Goal: Task Accomplishment & Management: Use online tool/utility

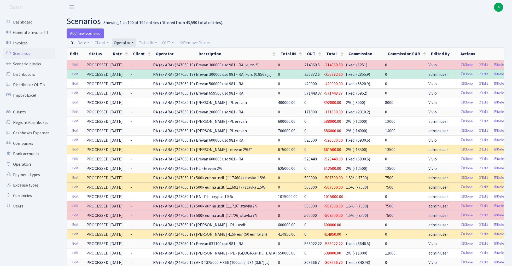
select select "100"
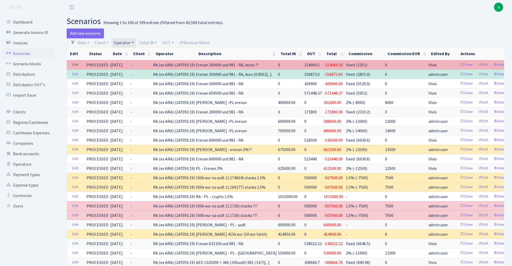
click at [74, 65] on link "Edit" at bounding box center [75, 65] width 11 height 8
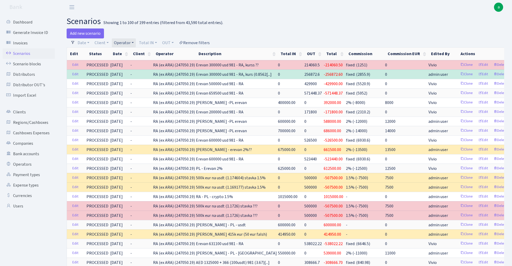
click at [197, 43] on link "Remove filters" at bounding box center [194, 42] width 35 height 9
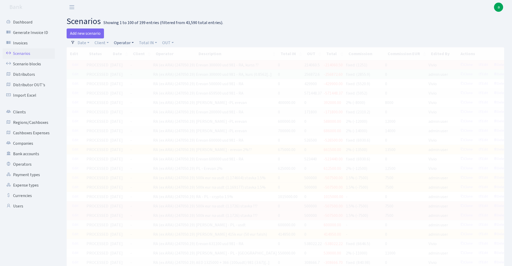
click at [119, 41] on link "Operator" at bounding box center [124, 42] width 24 height 9
click at [134, 59] on input "search" at bounding box center [132, 61] width 38 height 8
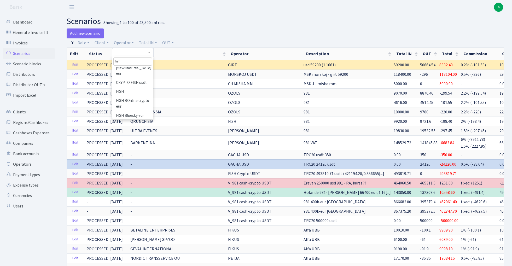
scroll to position [30, 0]
type input "fish"
click at [125, 96] on li "FISH" at bounding box center [132, 100] width 39 height 9
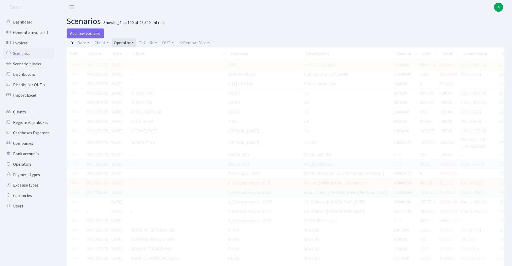
click at [262, 30] on div "Add new scenario" at bounding box center [174, 33] width 215 height 10
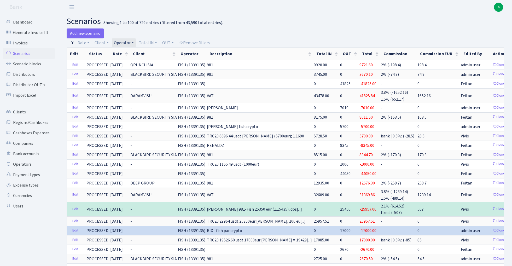
click at [127, 41] on link "Operator" at bounding box center [124, 42] width 24 height 9
click at [132, 61] on input "search" at bounding box center [132, 61] width 38 height 8
type input "vanja"
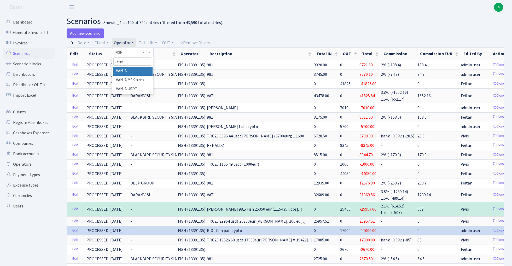
click at [141, 71] on li "VANJA" at bounding box center [132, 71] width 39 height 9
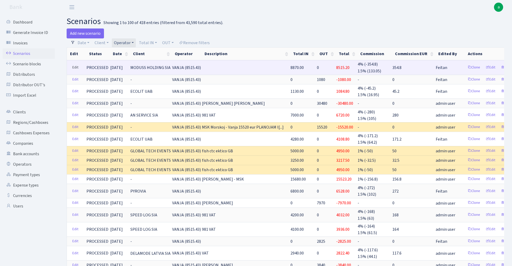
click at [74, 67] on link "Edit" at bounding box center [75, 67] width 11 height 8
click at [78, 68] on link "Edit" at bounding box center [75, 67] width 11 height 8
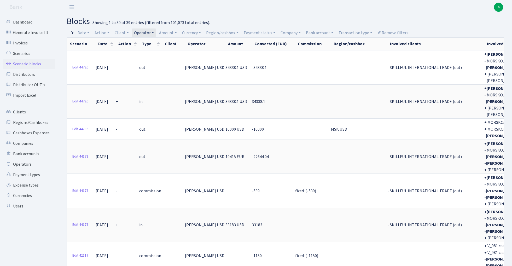
select select "100"
click at [152, 31] on link "Operator" at bounding box center [144, 32] width 24 height 9
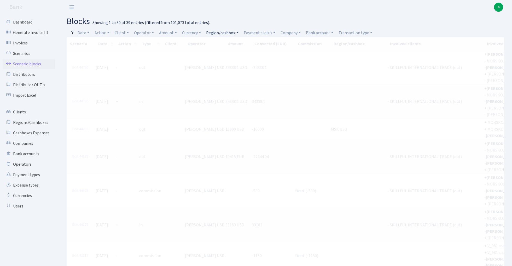
click at [222, 33] on link "Region/cashbox" at bounding box center [222, 32] width 36 height 9
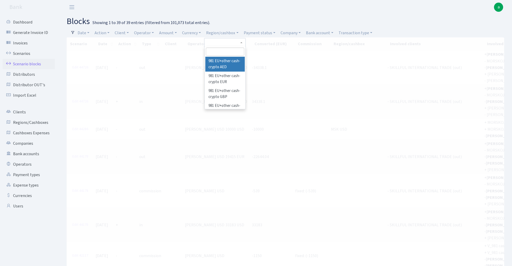
click at [225, 53] on input "search" at bounding box center [225, 52] width 38 height 8
type input "rix"
click at [230, 61] on li "[PERSON_NAME]" at bounding box center [224, 61] width 39 height 9
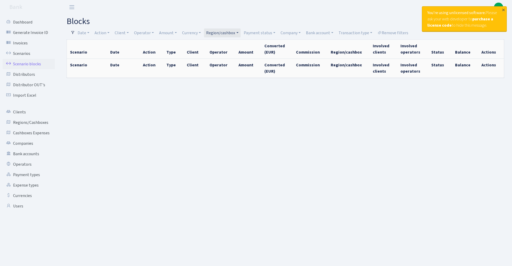
select select "100"
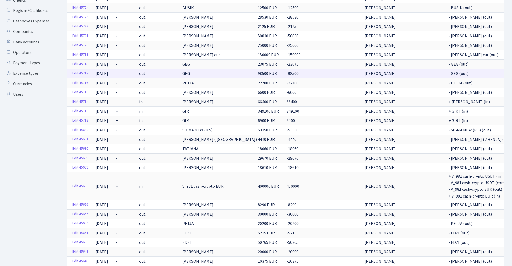
scroll to position [119, 0]
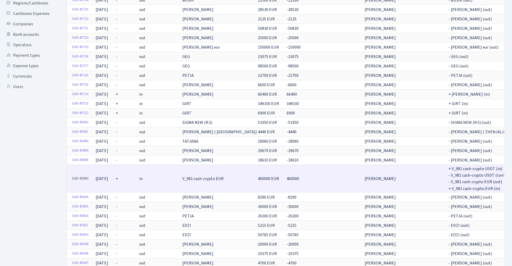
click at [82, 175] on link "Edit 45680" at bounding box center [80, 179] width 21 height 8
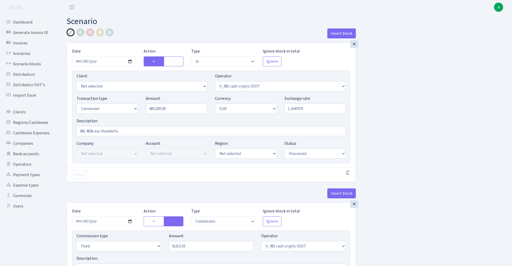
select select "in"
select select "435"
select select "15"
select select "1"
select select "processed"
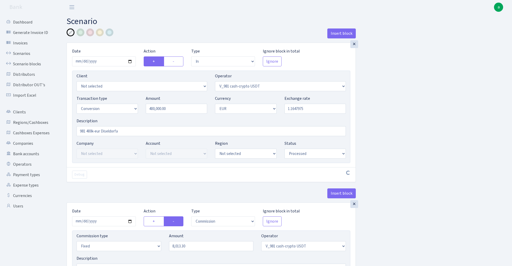
select select "commission"
select select "fixed"
select select "435"
select select "processed"
select select "out"
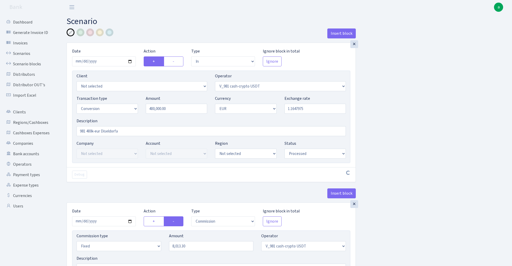
select select "434"
select select "15"
select select "1"
select select "processed"
select select "in"
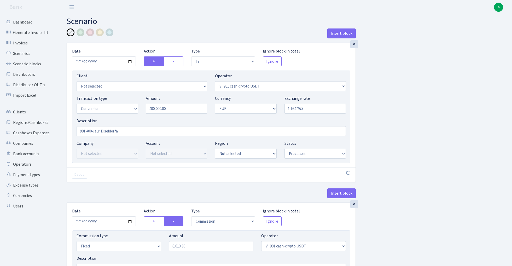
select select "434"
select select "1"
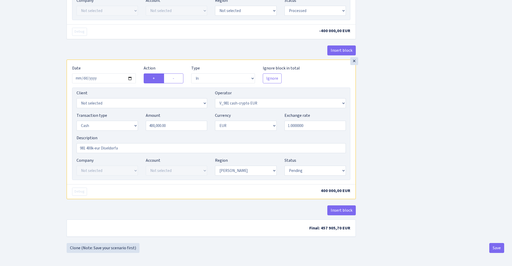
scroll to position [443, 0]
select select "processed"
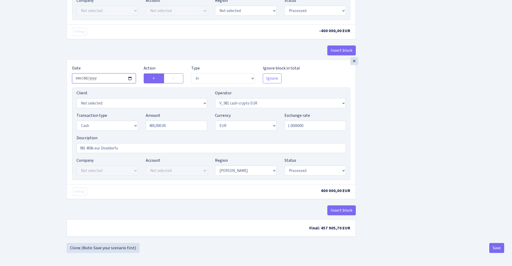
click at [101, 76] on input "2025-08-27" at bounding box center [104, 78] width 64 height 10
type input "[DATE]"
click at [131, 54] on div "Insert block" at bounding box center [211, 52] width 289 height 14
click at [500, 246] on button "Save" at bounding box center [496, 248] width 15 height 10
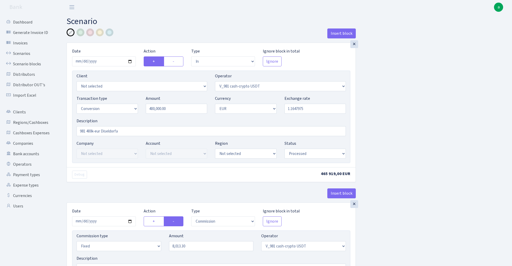
select select "in"
select select "435"
select select "15"
select select "1"
select select "processed"
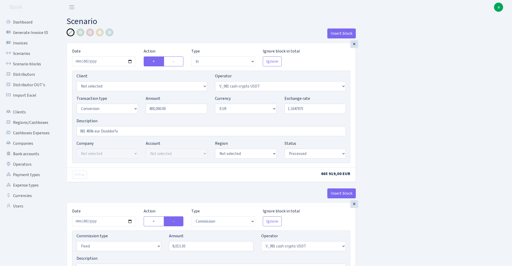
select select "commission"
select select "fixed"
select select "435"
select select "processed"
select select "out"
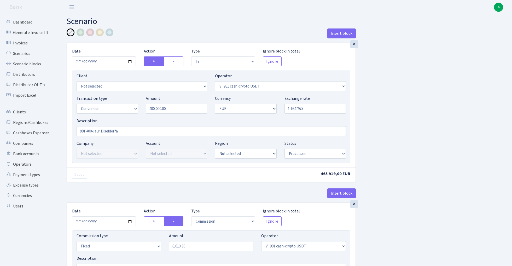
select select "434"
select select "15"
select select "1"
select select "processed"
select select "in"
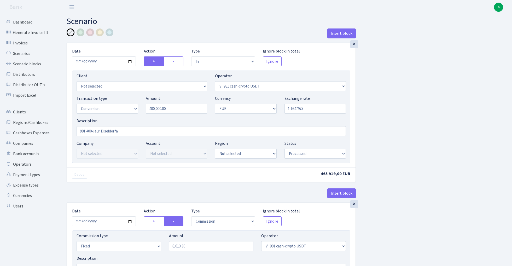
select select "434"
select select "1"
select select "processed"
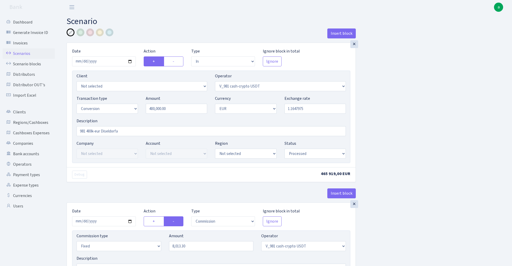
click at [16, 53] on link "Scenarios" at bounding box center [29, 53] width 52 height 10
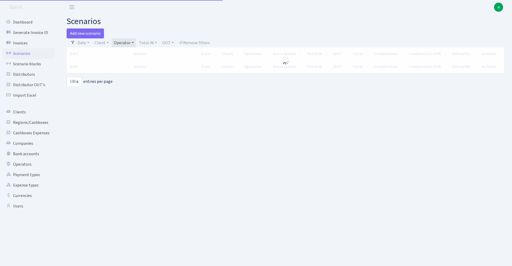
select select "100"
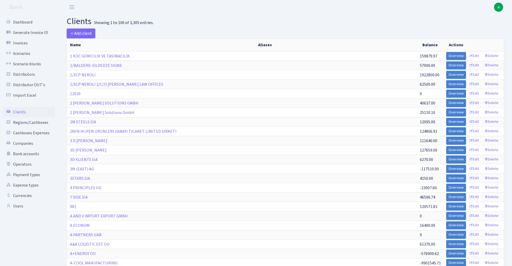
select select "100"
click at [42, 132] on link "Cashboxes Expenses" at bounding box center [29, 133] width 52 height 10
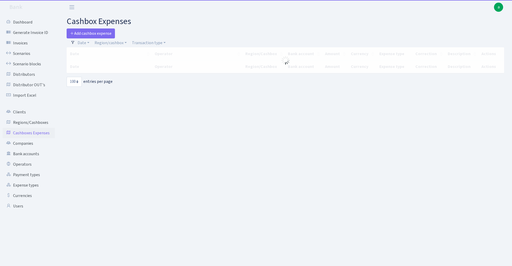
select select "100"
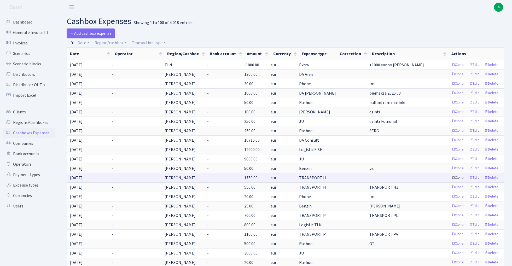
click at [459, 178] on link "Clone" at bounding box center [457, 178] width 17 height 8
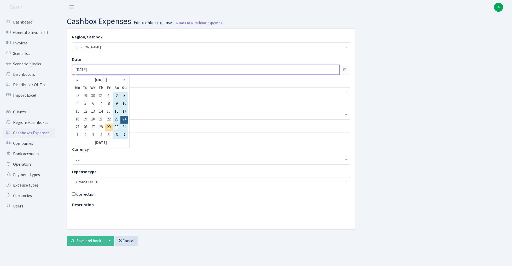
click at [98, 71] on input "[DATE]" at bounding box center [206, 70] width 268 height 10
click at [110, 128] on td "29" at bounding box center [109, 128] width 8 height 8
type input "[DATE]"
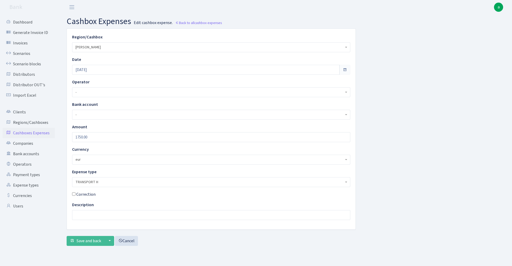
click at [104, 182] on span "TRANSPORT H" at bounding box center [209, 181] width 268 height 5
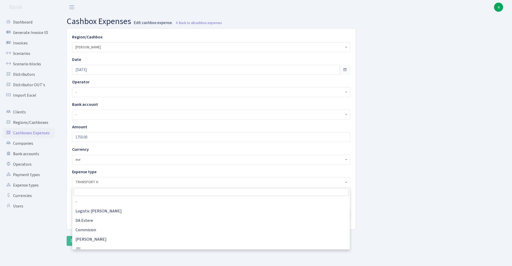
scroll to position [226, 0]
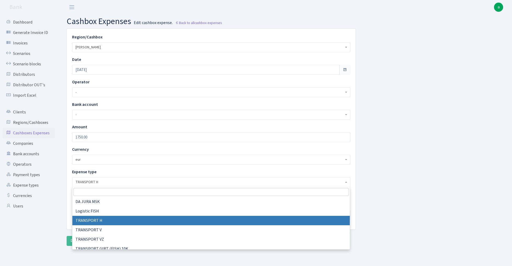
click at [104, 182] on span "TRANSPORT H" at bounding box center [209, 181] width 268 height 5
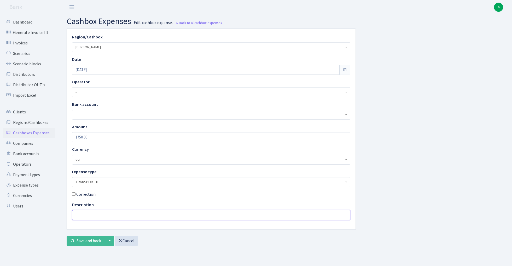
click at [94, 214] on input "text" at bounding box center [211, 215] width 278 height 10
type input "hz"
click at [98, 138] on input "1750.00" at bounding box center [211, 137] width 278 height 10
type input "2000"
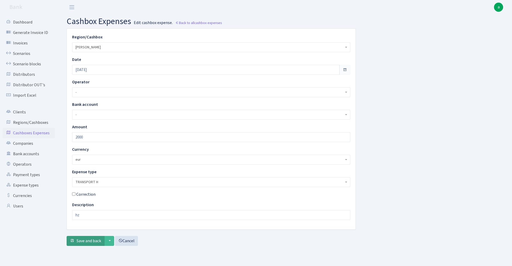
click at [88, 241] on span "Save and back" at bounding box center [89, 241] width 25 height 6
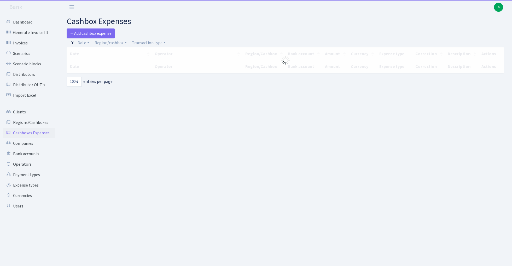
select select "100"
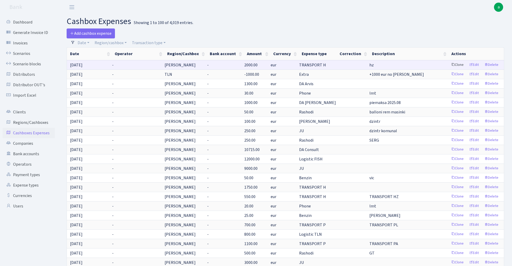
click at [456, 65] on link "Clone" at bounding box center [457, 65] width 17 height 8
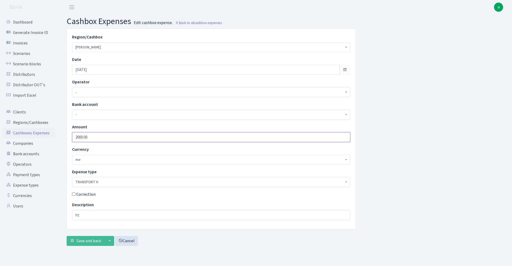
click at [96, 138] on input "2000.00" at bounding box center [211, 137] width 278 height 10
type input "600"
click at [86, 216] on input "hz" at bounding box center [211, 215] width 278 height 10
type input "h"
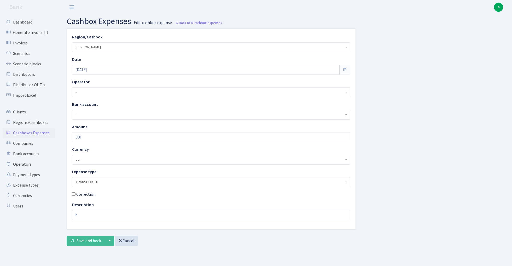
click at [177, 242] on div "Save and back ▼ Save and edit this item Save and new item Cancel" at bounding box center [211, 241] width 289 height 10
click at [89, 241] on span "Save and back" at bounding box center [89, 241] width 25 height 6
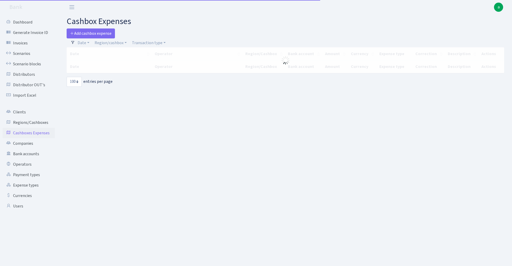
select select "100"
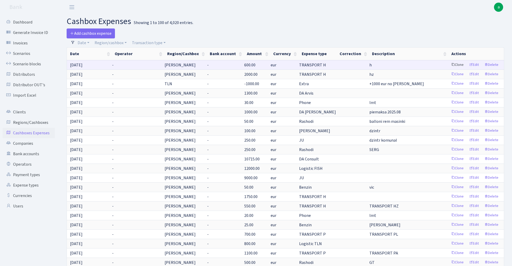
click at [456, 65] on link "Clone" at bounding box center [457, 65] width 17 height 8
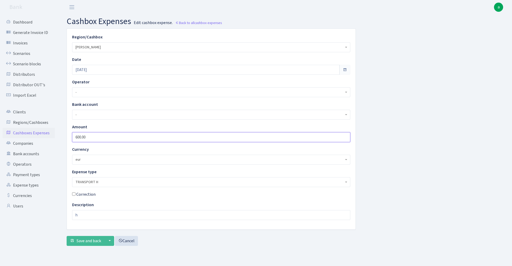
click at [95, 136] on input "600.00" at bounding box center [211, 137] width 278 height 10
type input "80"
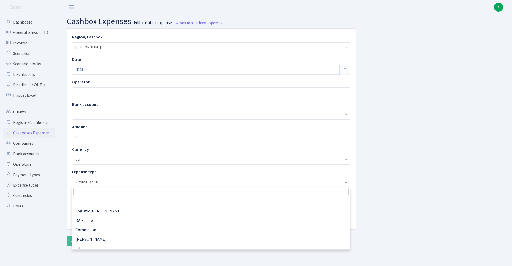
click at [109, 184] on span "TRANSPORT H" at bounding box center [209, 181] width 268 height 5
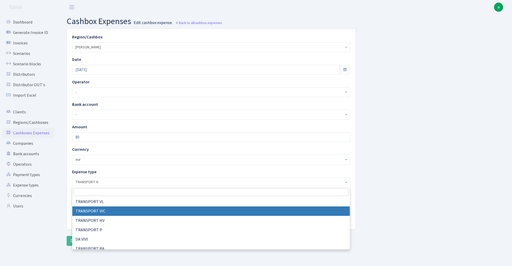
select select "32"
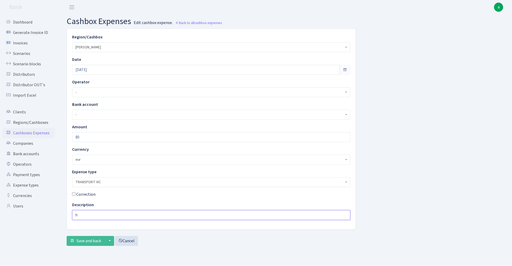
click at [96, 214] on input "h" at bounding box center [211, 215] width 278 height 10
type input "bus zamena"
click at [88, 242] on span "Save and back" at bounding box center [89, 241] width 25 height 6
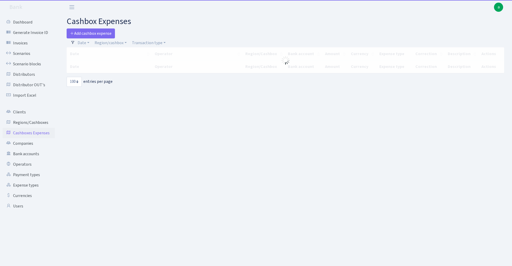
select select "100"
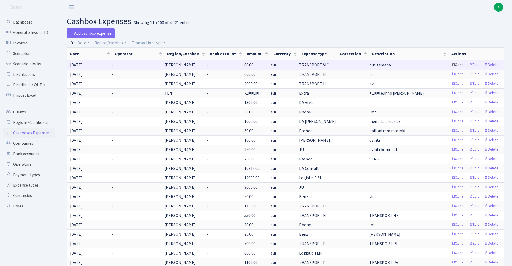
click at [455, 65] on link "Clone" at bounding box center [457, 65] width 17 height 8
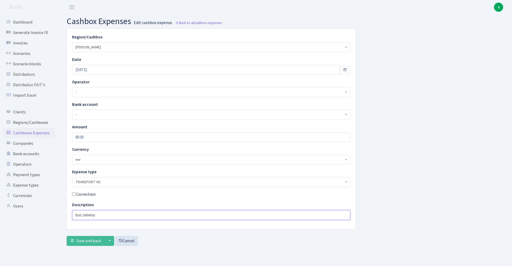
click at [99, 216] on input "bus zamena" at bounding box center [211, 215] width 278 height 10
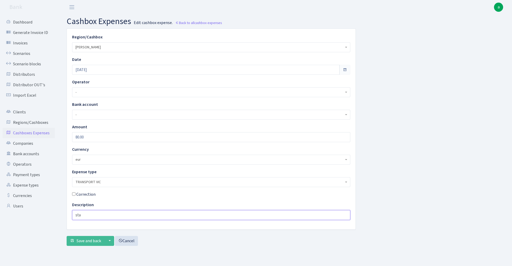
type input "stavvieta"
click at [98, 139] on input "80.00" at bounding box center [211, 137] width 278 height 10
type input "20"
click at [406, 115] on div "Region/Cashbox - 981 EU+other cash-crypto AED 981 EU+other cash-crypto EUR 981 …" at bounding box center [285, 139] width 445 height 222
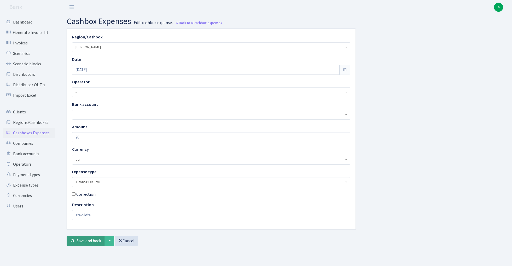
click at [90, 241] on span "Save and back" at bounding box center [89, 241] width 25 height 6
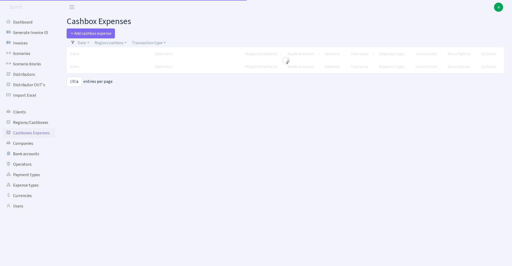
select select "100"
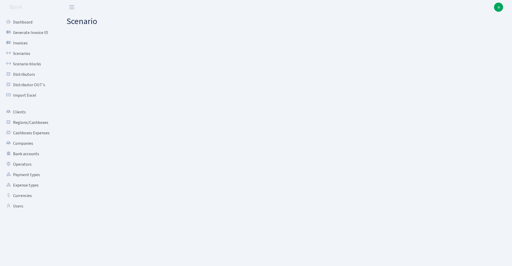
select select "in"
select select "435"
select select "1"
select select "2"
select select "23"
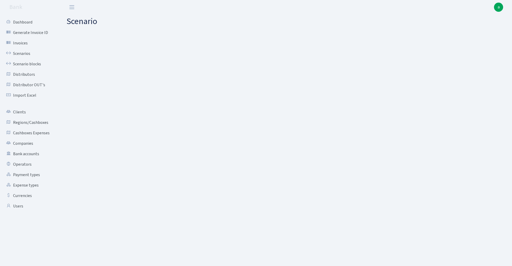
select select "processed"
select select "commission"
select select "fixed"
select select "435"
select select "processed"
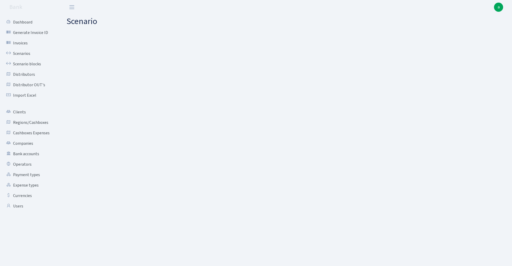
select select "out"
select select "15"
select select "2"
select select "23"
select select "processed"
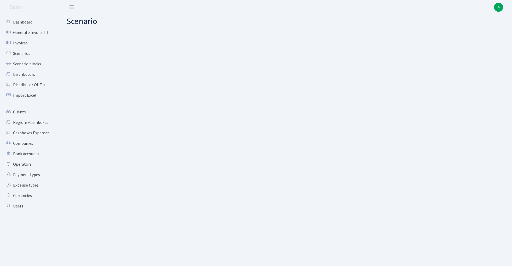
select select "in"
select select "15"
select select "2"
select select "22"
select select "processed"
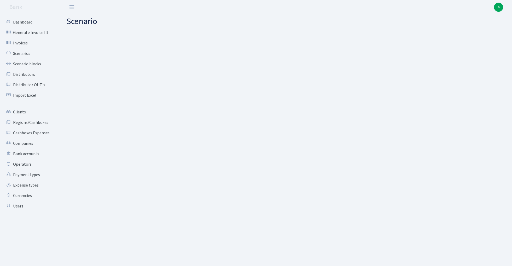
select select "out"
select select "45"
select select "1"
select select "2"
select select "22"
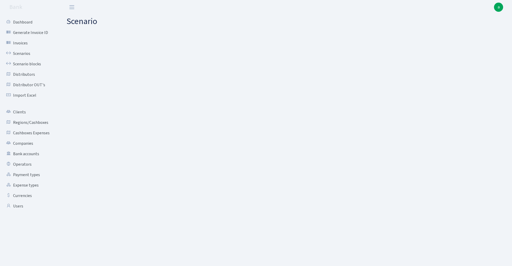
select select "processed"
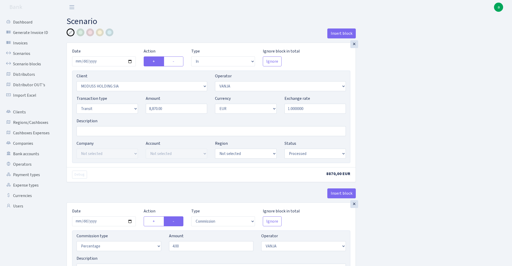
select select "in"
select select "2852"
select select "3"
select select "5"
select select "1"
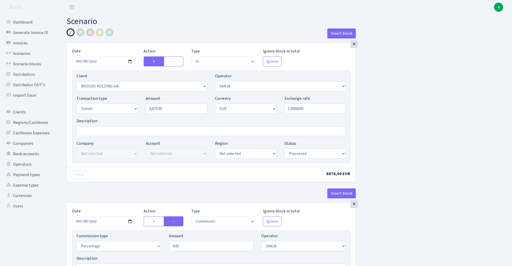
select select "processed"
select select "commission"
select select "3"
select select "processed"
select select "out"
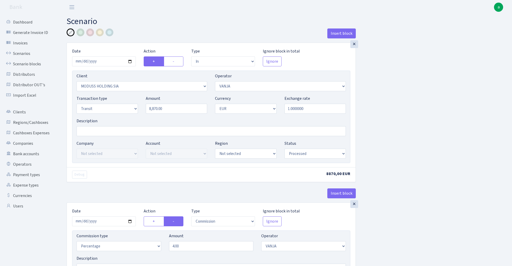
select select "1419"
select select "61"
select select "5"
select select "1"
select select "processed"
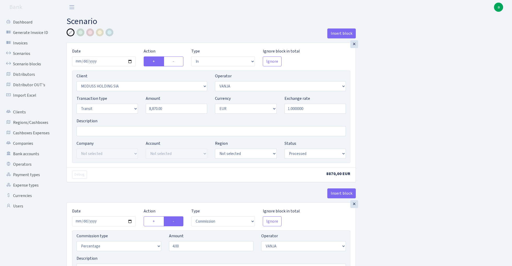
select select "commission"
select select "61"
select select "processed"
select select "in"
select select "2852"
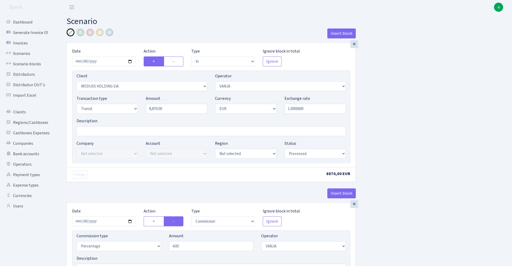
select select "3"
select select "5"
select select "1"
select select "processed"
select select "commission"
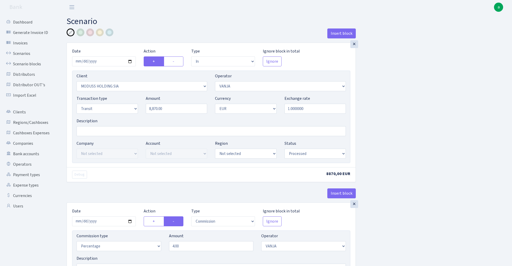
select select "3"
select select "processed"
select select "out"
select select "1419"
select select "61"
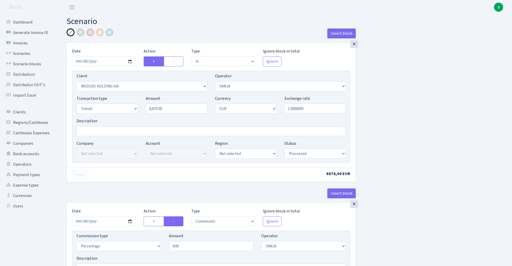
select select "5"
select select "1"
select select "processed"
select select "commission"
select select "61"
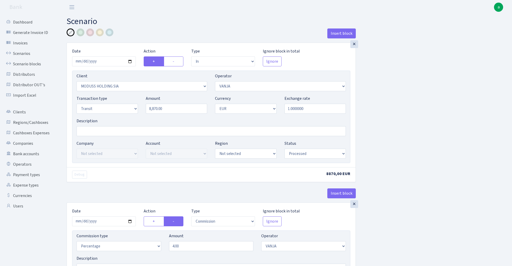
select select "processed"
select select "8"
click at [98, 131] on input "Description" at bounding box center [211, 131] width 269 height 10
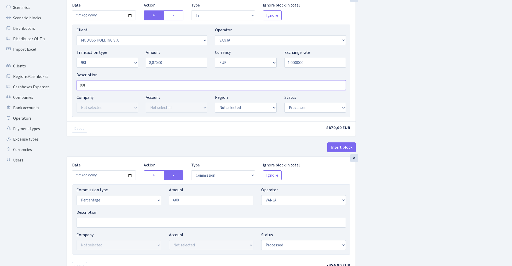
scroll to position [53, 0]
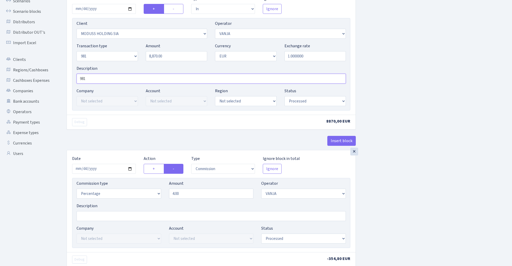
type input "981"
click at [191, 195] on input "4.00" at bounding box center [211, 194] width 85 height 10
type input "1.00"
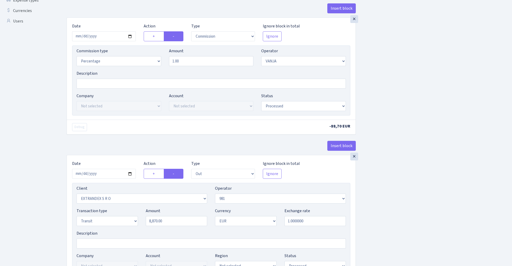
scroll to position [200, 0]
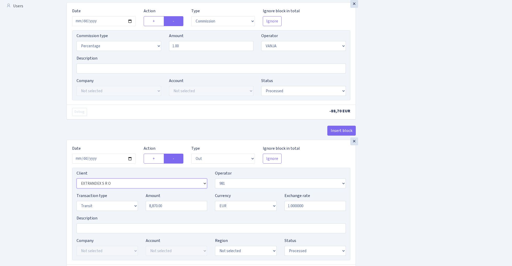
select select "342"
select select "8"
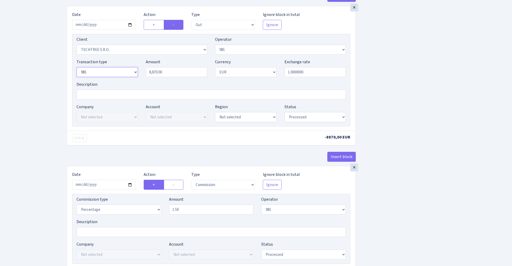
scroll to position [338, 0]
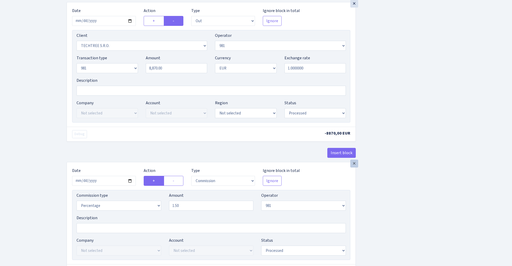
click at [355, 167] on div "×" at bounding box center [354, 164] width 8 height 8
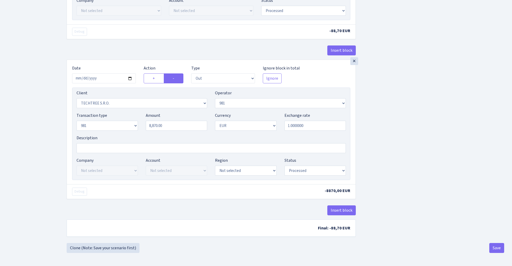
click at [493, 248] on button "Save" at bounding box center [496, 248] width 15 height 10
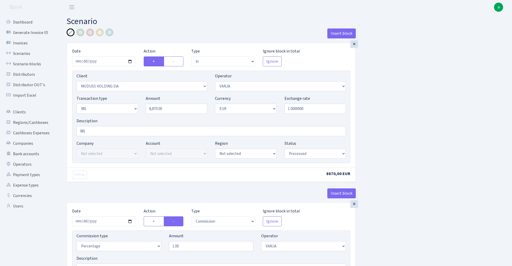
select select "in"
select select "2852"
select select "3"
select select "8"
select select "1"
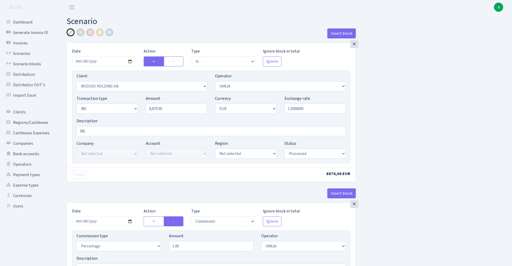
select select "processed"
select select "commission"
select select "3"
select select "processed"
select select "out"
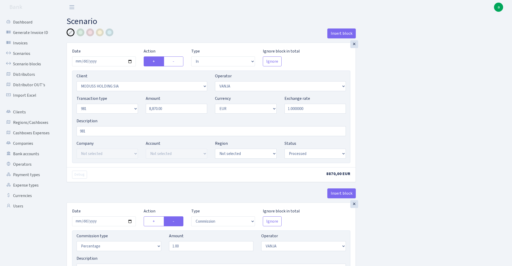
select select "342"
select select "61"
select select "8"
select select "1"
select select "processed"
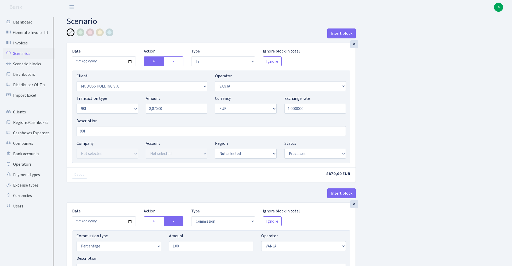
click at [18, 53] on link "Scenarios" at bounding box center [29, 53] width 52 height 10
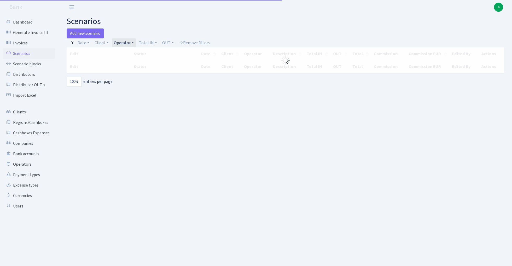
select select "100"
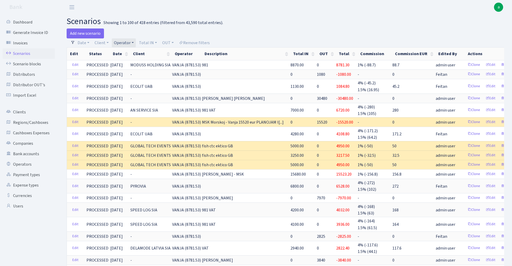
click at [125, 43] on link "Operator" at bounding box center [124, 42] width 24 height 9
click at [125, 65] on input "search" at bounding box center [132, 61] width 38 height 8
type input "per"
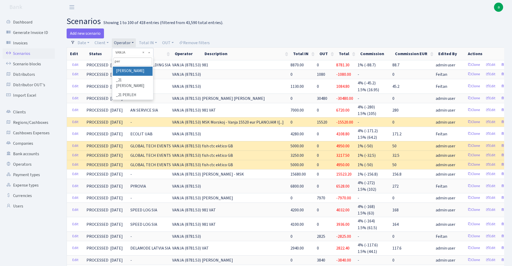
click at [132, 71] on li "[PERSON_NAME]" at bounding box center [132, 71] width 39 height 9
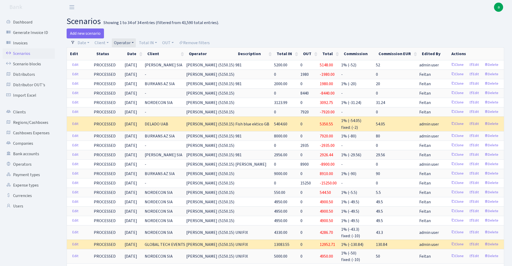
click at [129, 42] on link "Operator" at bounding box center [124, 42] width 24 height 9
click at [130, 62] on input "search" at bounding box center [132, 61] width 38 height 8
type input "vanj"
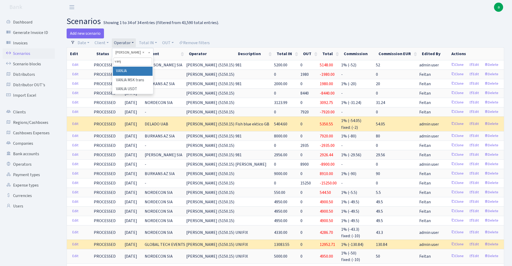
click at [127, 71] on li "VANJA" at bounding box center [132, 71] width 39 height 9
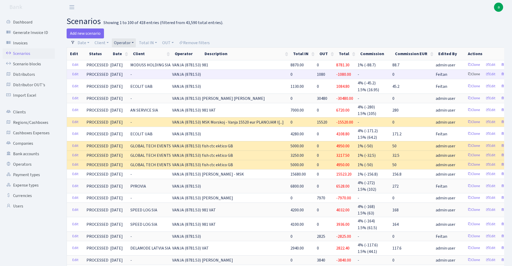
click at [465, 73] on link "Clone" at bounding box center [473, 74] width 17 height 8
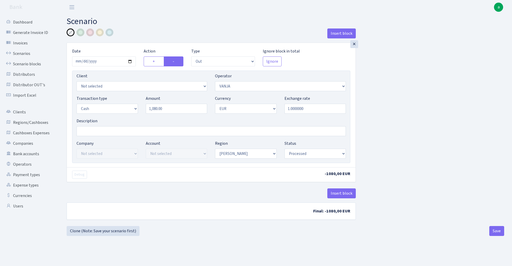
select select "out"
select select "3"
select select "1"
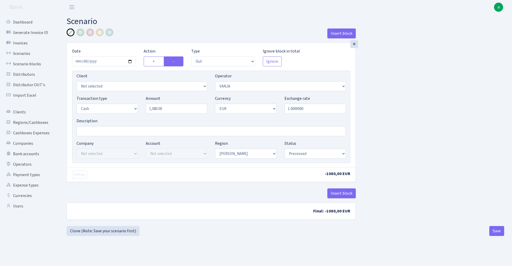
select select "processed"
click at [103, 62] on input "2025-08-26" at bounding box center [104, 61] width 64 height 10
type input "[DATE]"
click at [157, 28] on div "Insert block" at bounding box center [211, 35] width 289 height 14
click at [171, 110] on input "1080.00" at bounding box center [176, 109] width 61 height 10
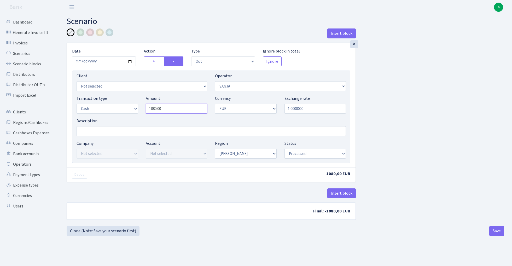
click at [171, 110] on input "1080.00" at bounding box center [176, 109] width 61 height 10
paste input "8515"
type input "8,515.00"
click at [88, 133] on input "Description" at bounding box center [211, 131] width 269 height 10
type input "[PERSON_NAME]"
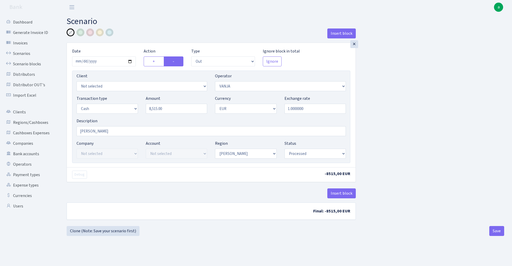
click at [437, 175] on div "Insert block × Date 2025-08-29 Action + - Type --- In Out Commission Field requ…" at bounding box center [285, 126] width 445 height 197
click at [496, 230] on button "Save" at bounding box center [496, 231] width 15 height 10
select select "out"
select select "3"
select select "1"
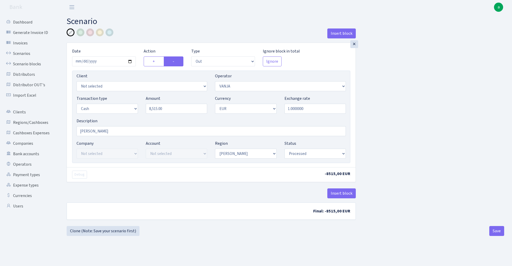
select select "1"
select select "processed"
click at [21, 52] on link "Scenarios" at bounding box center [29, 53] width 52 height 10
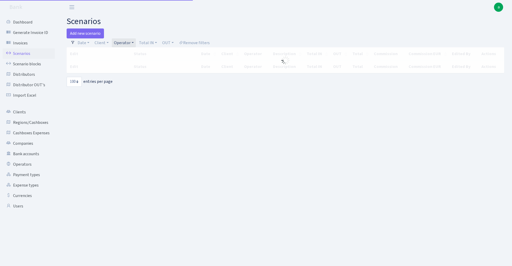
select select "100"
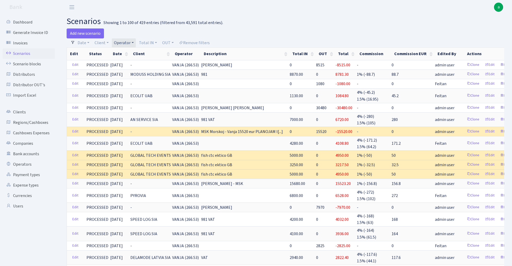
click at [125, 42] on link "Operator" at bounding box center [124, 42] width 24 height 9
click at [128, 62] on input "search" at bounding box center [132, 61] width 38 height 8
type input "perin"
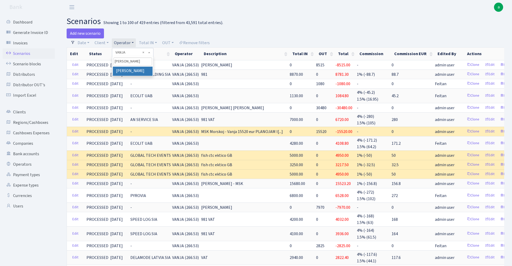
click at [129, 70] on li "[PERSON_NAME]" at bounding box center [132, 71] width 39 height 9
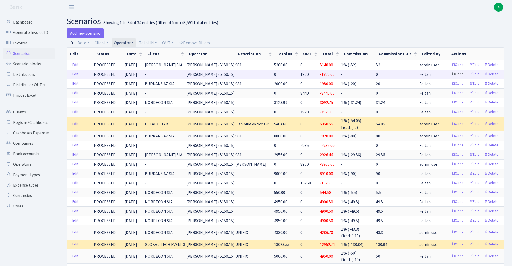
click at [457, 74] on link "Clone" at bounding box center [457, 74] width 17 height 8
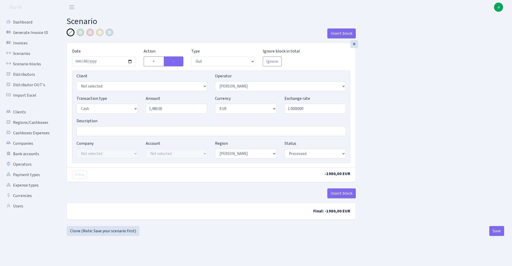
select select "out"
select select "486"
select select "1"
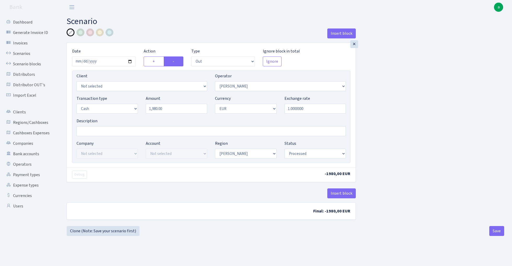
select select "processed"
click at [103, 62] on input "2025-08-26" at bounding box center [104, 61] width 64 height 10
type input "[DATE]"
click at [163, 36] on div "Insert block" at bounding box center [211, 35] width 289 height 14
click at [174, 106] on input "1980.00" at bounding box center [176, 109] width 61 height 10
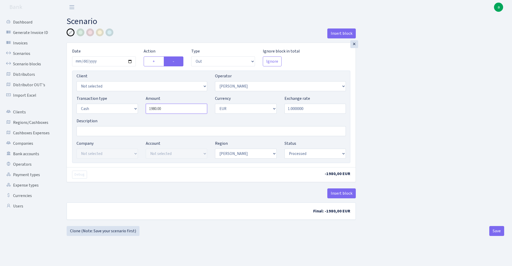
click at [174, 106] on input "1980.00" at bounding box center [176, 109] width 61 height 10
type input "5,150.00"
click at [427, 131] on div "Insert block × Date 2025-08-29 Action + - Type --- In Out Commission Field requ…" at bounding box center [285, 126] width 445 height 197
click at [92, 132] on input "Description" at bounding box center [211, 131] width 269 height 10
type input "[PERSON_NAME]"
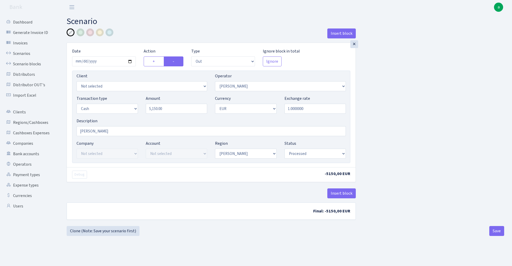
click at [394, 123] on div "Insert block × Date [DATE] Action + - Type --- In Out Commission Field required…" at bounding box center [285, 126] width 445 height 197
click at [496, 232] on button "Save" at bounding box center [496, 231] width 15 height 10
select select "out"
select select "486"
select select "1"
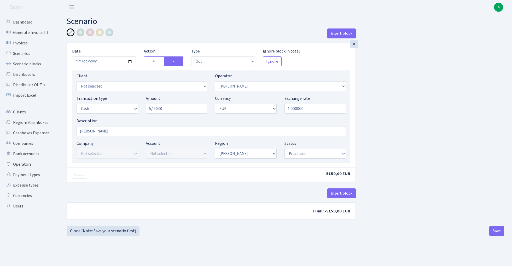
select select "1"
select select "processed"
click at [21, 52] on link "Scenarios" at bounding box center [29, 53] width 52 height 10
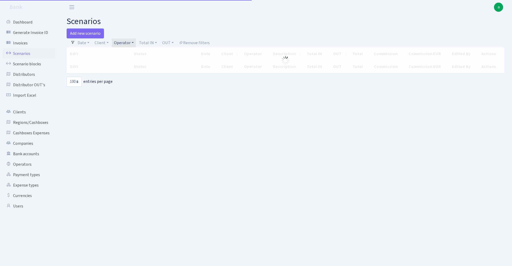
select select "100"
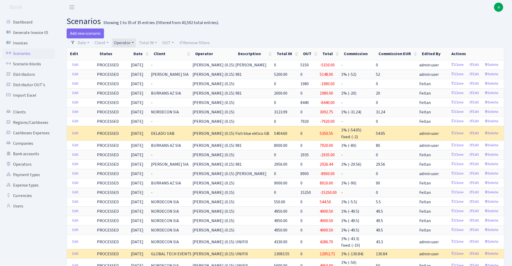
click at [125, 43] on link "Operator" at bounding box center [124, 42] width 24 height 9
click at [135, 64] on input "search" at bounding box center [132, 61] width 38 height 8
type input "jani"
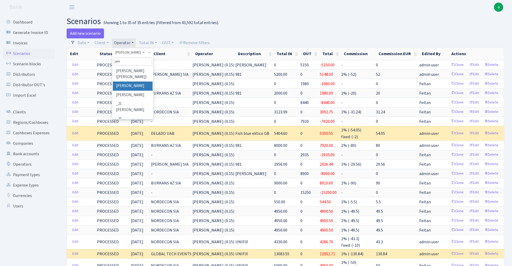
click at [135, 86] on li "[PERSON_NAME]" at bounding box center [132, 86] width 39 height 9
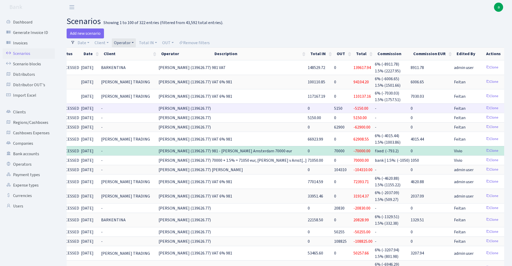
scroll to position [0, 29]
click at [484, 107] on link "Clone" at bounding box center [492, 108] width 17 height 8
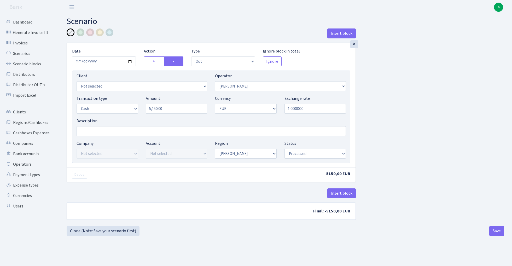
select select "out"
select select "28"
select select "1"
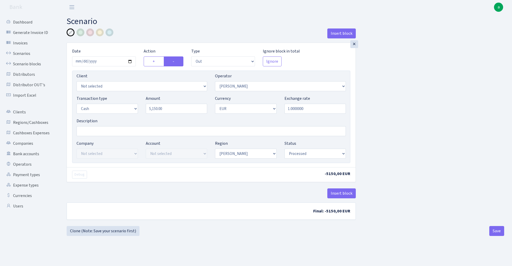
select select "processed"
click at [103, 62] on input "2025-07-30" at bounding box center [104, 61] width 64 height 10
type input "2025-08-29"
click at [130, 32] on div "Insert block" at bounding box center [211, 35] width 289 height 14
click at [173, 109] on input "5150.00" at bounding box center [176, 109] width 61 height 10
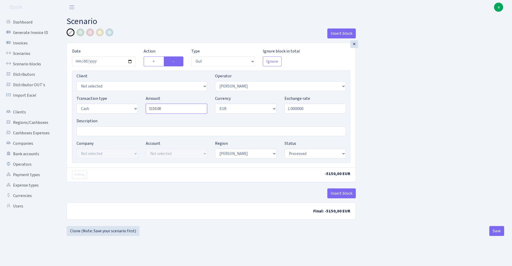
click at [173, 109] on input "5150.00" at bounding box center [176, 109] width 61 height 10
type input "20,000.00"
click at [114, 130] on input "Description" at bounding box center [211, 131] width 269 height 10
type input "[PERSON_NAME]"
click at [425, 126] on div "Insert block × Date 2025-08-29 Action + - Type --- In Out Commission Field requ…" at bounding box center [285, 126] width 445 height 197
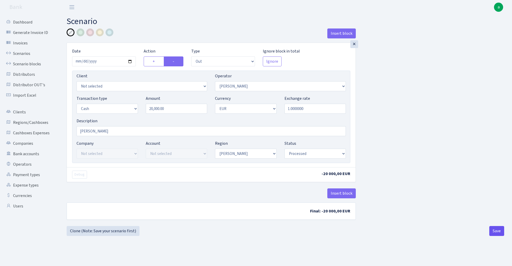
click at [497, 229] on button "Save" at bounding box center [496, 231] width 15 height 10
select select "out"
select select "28"
select select "1"
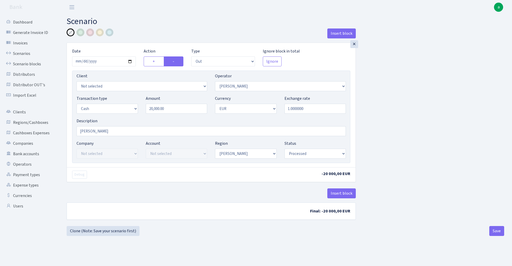
select select "1"
select select "processed"
click at [26, 50] on link "Scenarios" at bounding box center [29, 53] width 52 height 10
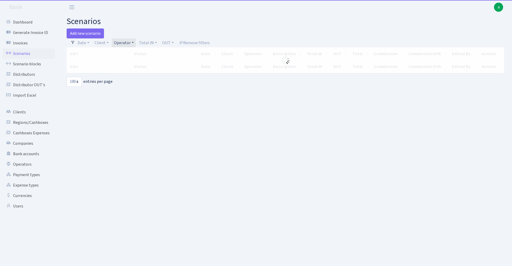
select select "100"
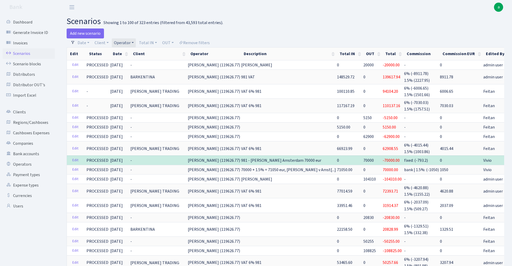
click at [124, 42] on link "Operator" at bounding box center [124, 42] width 24 height 9
click at [132, 62] on input "search" at bounding box center [132, 61] width 38 height 8
type input "fikus"
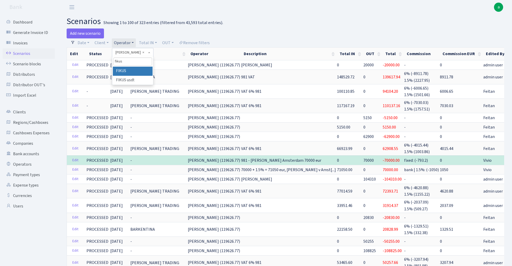
click at [127, 71] on li "FIKUS" at bounding box center [132, 71] width 39 height 9
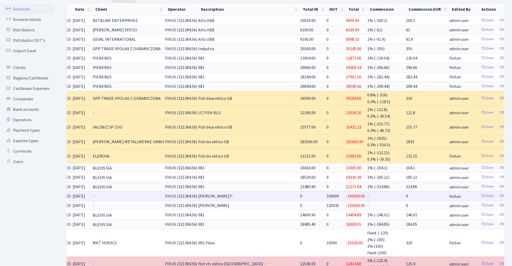
scroll to position [0, 37]
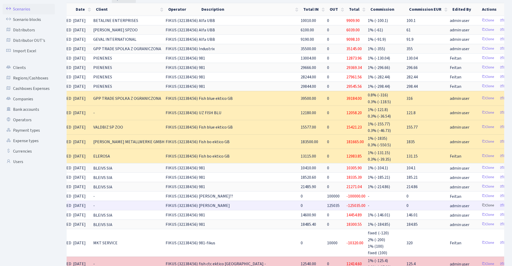
click at [479, 203] on link "Clone" at bounding box center [487, 205] width 17 height 8
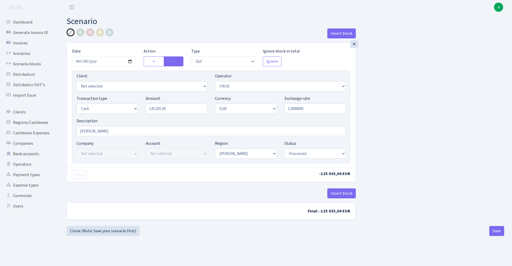
select select "out"
select select "388"
select select "1"
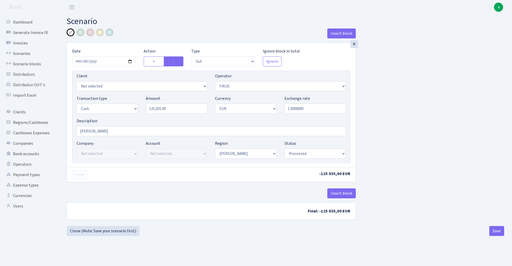
select select "processed"
click at [102, 60] on input "2025-08-22" at bounding box center [104, 61] width 64 height 10
type input "[DATE]"
click at [167, 31] on div "Insert block" at bounding box center [211, 35] width 289 height 14
click at [176, 110] on input "125035.00" at bounding box center [176, 109] width 61 height 10
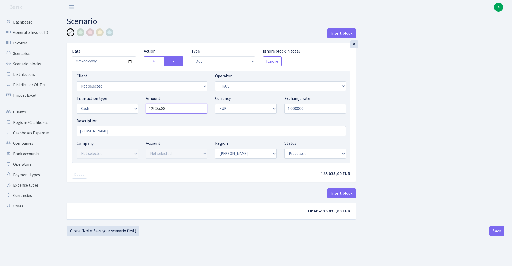
click at [176, 110] on input "125035.00" at bounding box center [176, 109] width 61 height 10
paste input "26119"
type input "261,190.00"
click at [370, 105] on div "Insert block × Date 2025-08-29 Action + - Type --- In Out Commission Field requ…" at bounding box center [285, 126] width 445 height 197
click at [493, 230] on button "Save" at bounding box center [496, 231] width 15 height 10
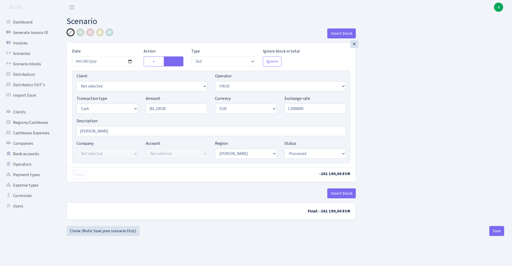
select select "out"
select select "388"
select select "1"
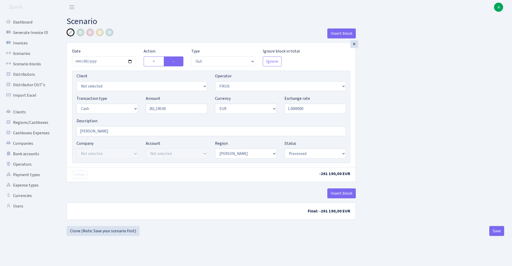
select select "processed"
click at [18, 51] on link "Scenarios" at bounding box center [29, 53] width 52 height 10
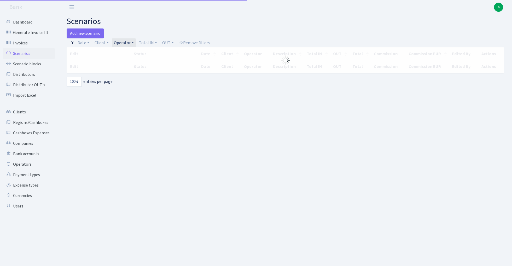
select select "100"
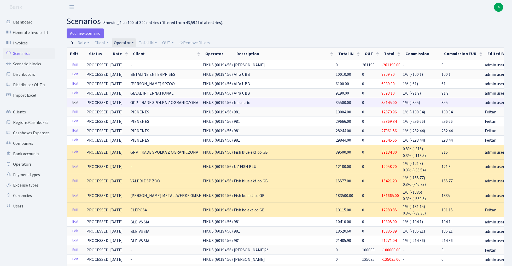
click at [75, 103] on link "Edit" at bounding box center [75, 102] width 11 height 8
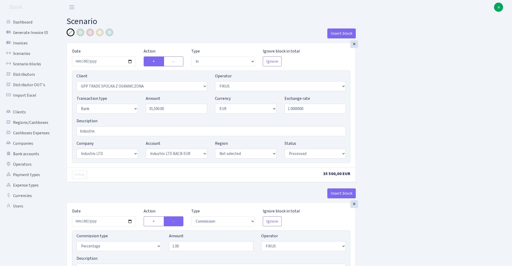
select select "in"
select select "3325"
select select "388"
select select "2"
select select "1"
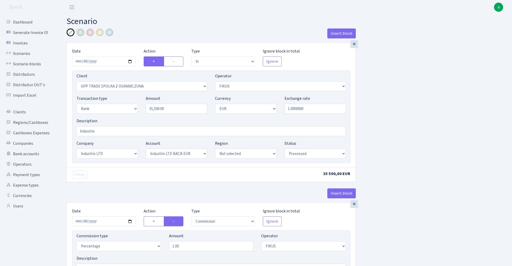
select select "17"
select select "41"
select select "processed"
select select "commission"
select select "388"
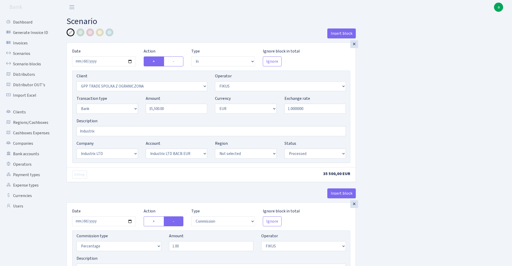
select select "processed"
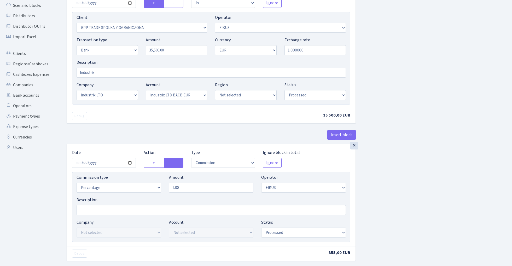
scroll to position [59, 0]
click at [188, 188] on input "1.00" at bounding box center [211, 187] width 85 height 10
type input "0.80"
click at [428, 160] on div "Insert block × Date 2025-08-29 Action + - Type --- In Out Commission Field requ…" at bounding box center [285, 136] width 445 height 333
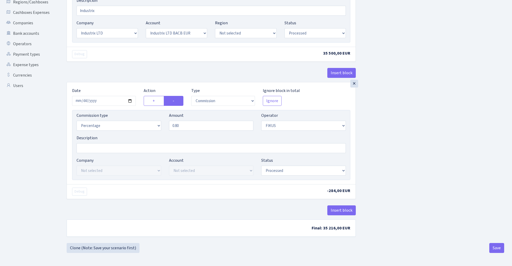
scroll to position [122, 0]
click at [498, 247] on button "Save" at bounding box center [496, 248] width 15 height 10
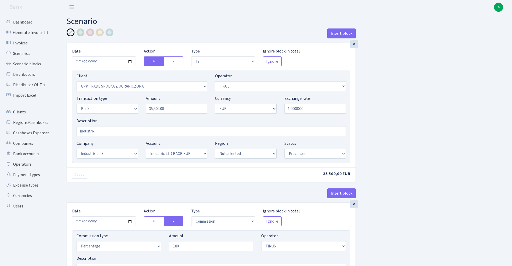
select select "in"
select select "3325"
select select "388"
select select "2"
select select "1"
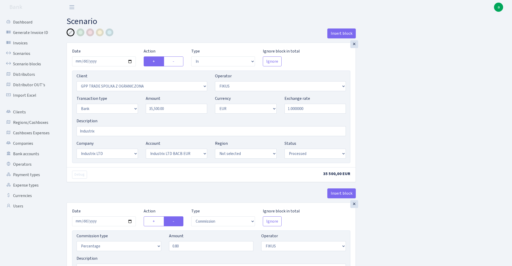
select select "17"
select select "41"
select select "processed"
select select "commission"
select select "388"
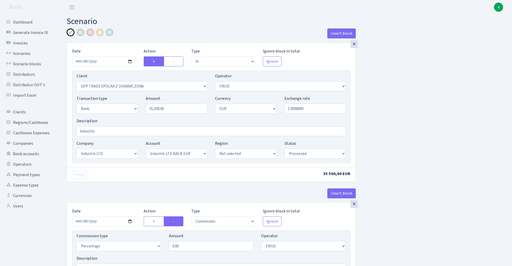
select select "processed"
click at [17, 54] on link "Scenarios" at bounding box center [29, 53] width 52 height 10
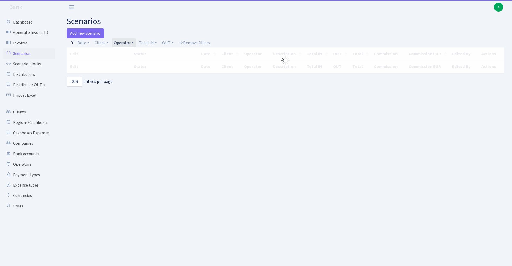
select select "100"
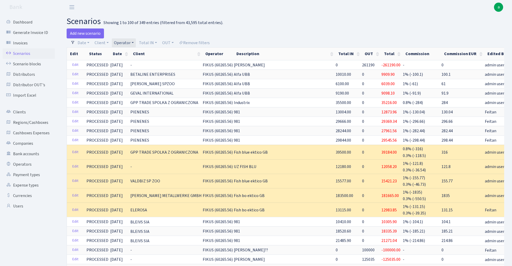
click at [126, 43] on link "Operator" at bounding box center [124, 42] width 24 height 9
click at [127, 62] on input "search" at bounding box center [132, 61] width 38 height 8
type input "svet"
click at [136, 73] on li "[PERSON_NAME] eur" at bounding box center [132, 74] width 39 height 15
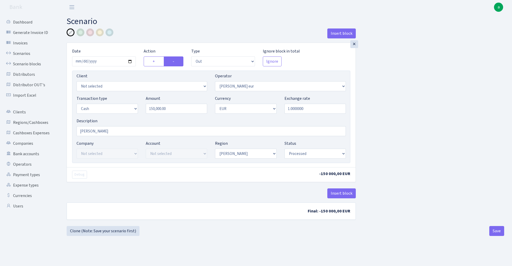
select select "out"
select select "403"
select select "1"
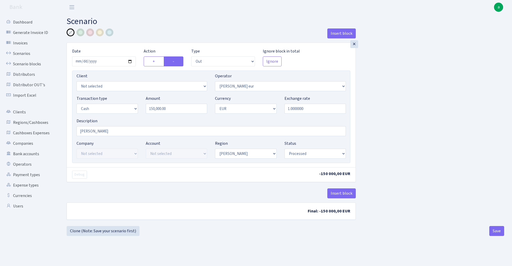
select select "processed"
click at [179, 110] on input "150000.00" at bounding box center [176, 109] width 61 height 10
paste input "29515"
type input "29,515.00"
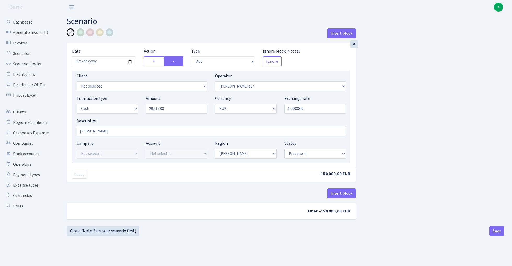
click at [434, 131] on div "Insert block × Date 2025-08-28 Action + - Type --- In Out Commission Field requ…" at bounding box center [285, 126] width 445 height 197
click at [103, 61] on input "2025-08-28" at bounding box center [104, 61] width 64 height 10
type input "[DATE]"
click at [148, 36] on div "Insert block" at bounding box center [211, 35] width 289 height 14
click at [496, 230] on button "Save" at bounding box center [496, 231] width 15 height 10
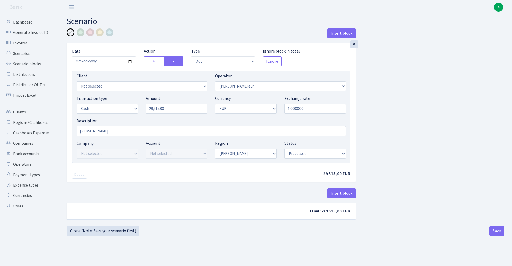
select select "out"
select select "403"
select select "1"
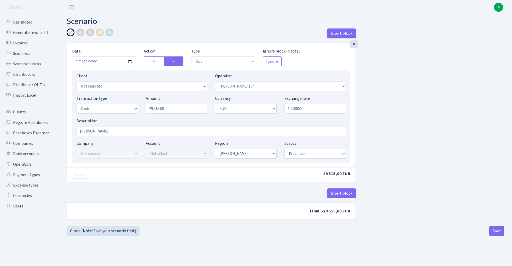
select select "processed"
click at [495, 233] on button "Save" at bounding box center [496, 231] width 15 height 10
select select "out"
select select "403"
select select "1"
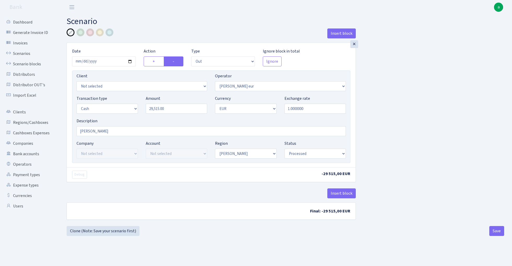
select select "1"
select select "processed"
click at [21, 51] on link "Scenarios" at bounding box center [29, 53] width 52 height 10
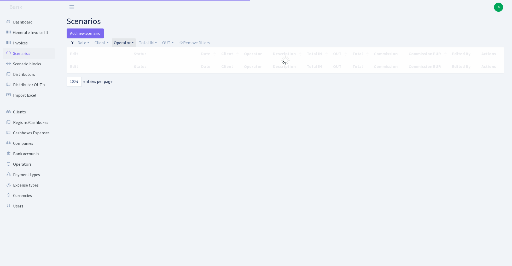
select select "100"
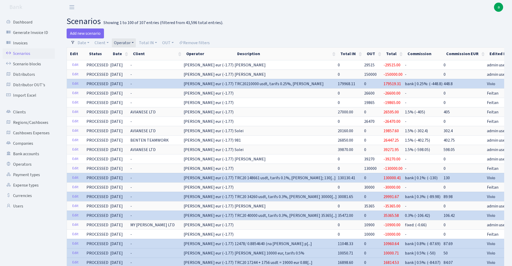
click at [126, 42] on link "Operator" at bounding box center [124, 42] width 24 height 9
click at [136, 62] on input "search" at bounding box center [132, 61] width 39 height 8
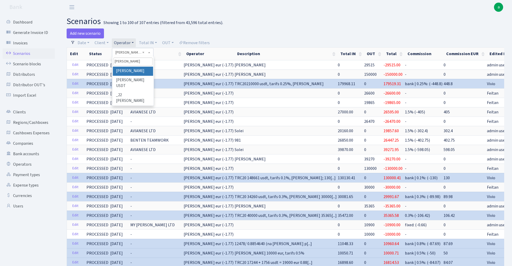
type input "kost"
click at [135, 71] on li "[PERSON_NAME]" at bounding box center [133, 71] width 40 height 9
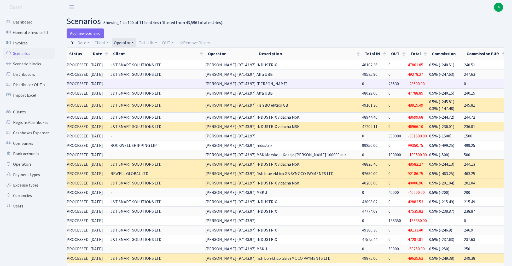
scroll to position [0, 26]
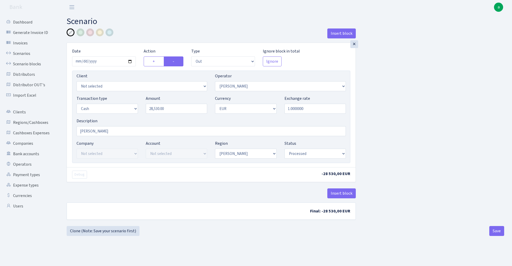
select select "out"
select select "439"
select select "1"
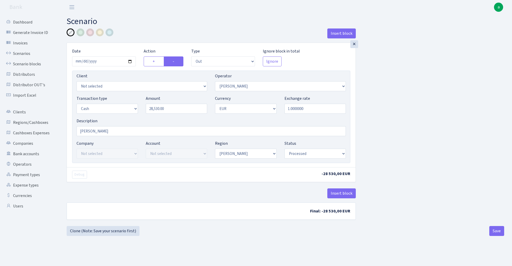
select select "processed"
click at [177, 111] on input "28530.00" at bounding box center [176, 109] width 61 height 10
paste input "4928"
type input "49,280.00"
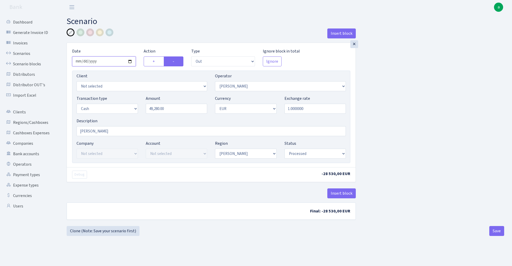
click at [103, 61] on input "2025-08-28" at bounding box center [104, 61] width 64 height 10
type input "2025-08-29"
click at [134, 35] on div "Insert block" at bounding box center [211, 35] width 289 height 14
click at [497, 231] on button "Save" at bounding box center [496, 231] width 15 height 10
select select "out"
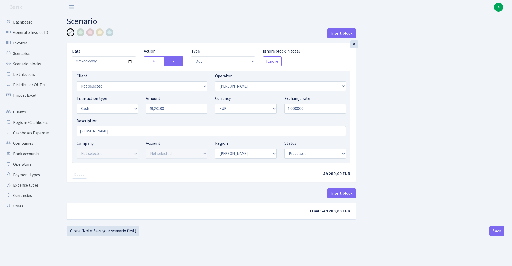
select select "439"
select select "1"
select select "processed"
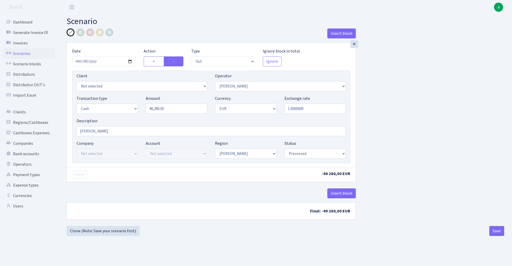
click at [21, 53] on link "Scenarios" at bounding box center [29, 53] width 52 height 10
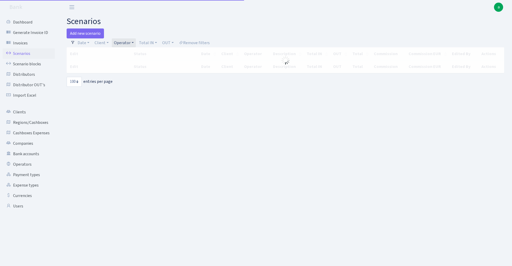
select select "100"
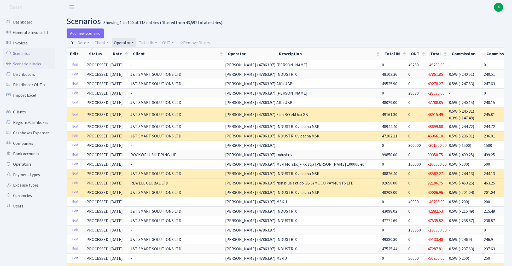
click at [36, 62] on link "Scenario blocks" at bounding box center [29, 64] width 52 height 10
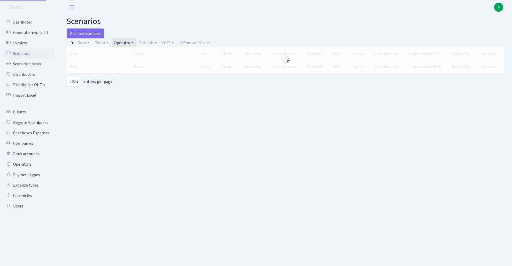
select select "100"
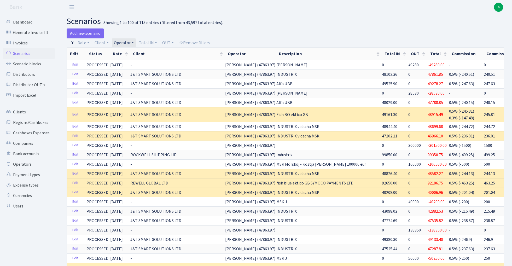
click at [120, 43] on link "Operator" at bounding box center [124, 42] width 24 height 9
click at [136, 63] on input "search" at bounding box center [132, 61] width 38 height 8
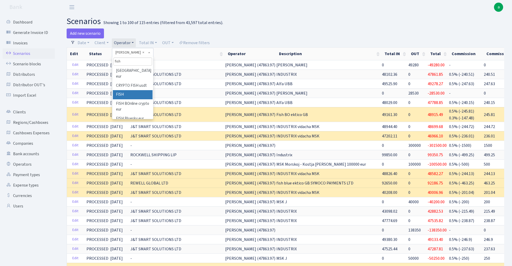
type input "fish"
click at [130, 90] on li "FISH" at bounding box center [132, 94] width 39 height 9
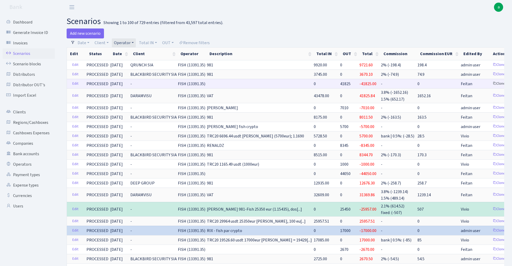
click at [490, 84] on link "Clone" at bounding box center [498, 84] width 17 height 8
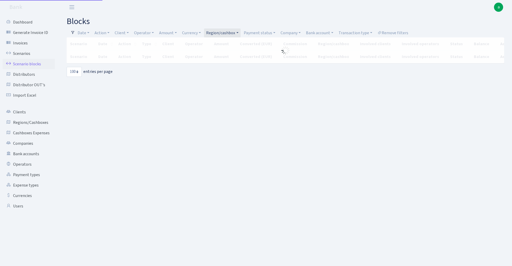
select select "100"
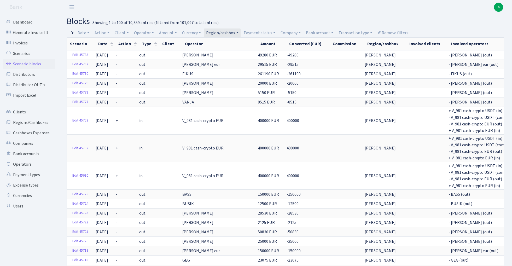
click at [226, 32] on link "Region/cashbox" at bounding box center [222, 32] width 36 height 9
click at [296, 10] on header "Bank a My Account Logout" at bounding box center [256, 7] width 512 height 14
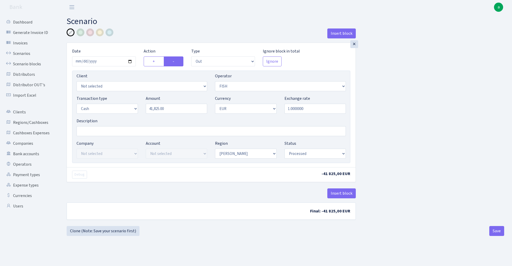
select select "out"
select select "44"
select select "1"
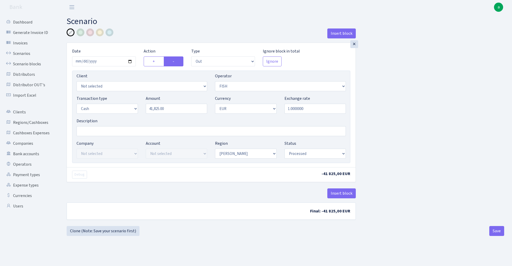
select select "processed"
click at [182, 111] on input "41825.00" at bounding box center [176, 109] width 61 height 10
paste input "367"
type input "3,670.00"
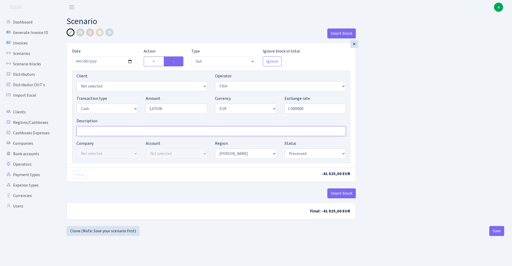
click at [98, 132] on input "Description" at bounding box center [211, 131] width 269 height 10
type input "[PERSON_NAME]"
click at [102, 62] on input "2025-08-26" at bounding box center [104, 61] width 64 height 10
type input "2025-08-29"
click at [165, 32] on div "Insert block" at bounding box center [211, 35] width 289 height 14
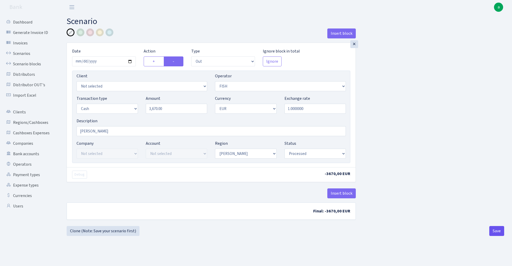
click at [493, 232] on button "Save" at bounding box center [496, 231] width 15 height 10
select select "out"
select select "44"
select select "1"
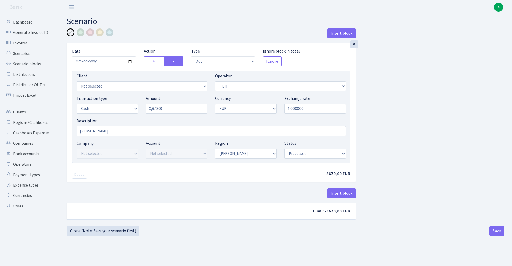
select select "1"
select select "processed"
click at [501, 233] on button "Save" at bounding box center [496, 231] width 15 height 10
select select "out"
select select "44"
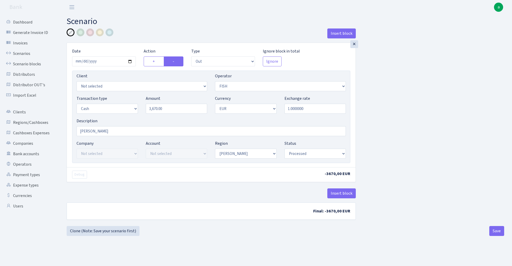
select select "1"
select select "processed"
click at [25, 53] on link "Scenarios" at bounding box center [29, 53] width 52 height 10
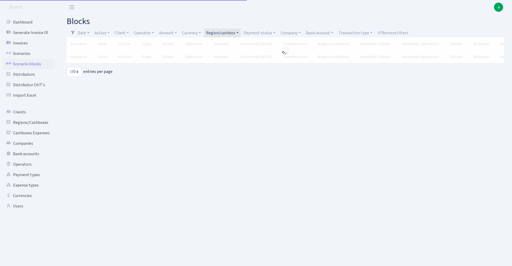
select select "100"
click at [265, 32] on link "Payment status" at bounding box center [260, 32] width 36 height 9
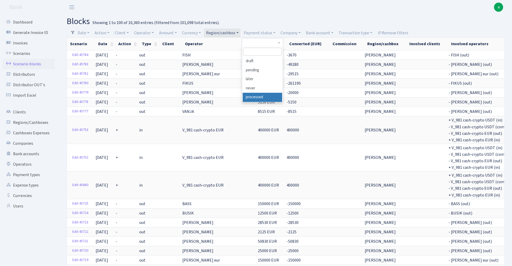
click at [264, 98] on li "processed" at bounding box center [262, 97] width 39 height 9
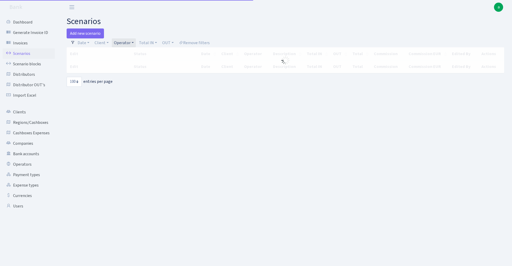
select select "100"
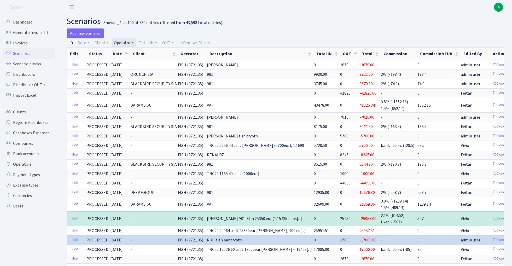
click at [125, 42] on link "Operator" at bounding box center [124, 42] width 24 height 9
click at [132, 61] on input "search" at bounding box center [132, 61] width 38 height 8
type input "svet"
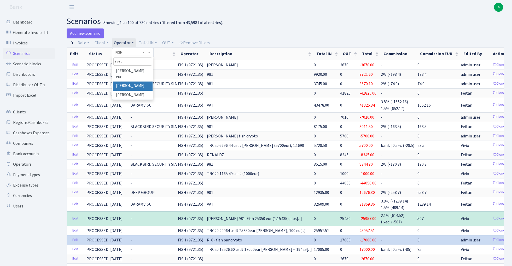
click at [142, 82] on li "[PERSON_NAME]" at bounding box center [132, 86] width 39 height 9
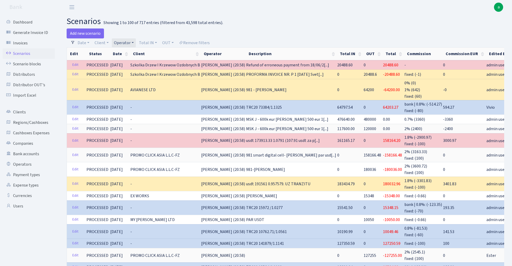
click at [126, 43] on link "Operator" at bounding box center [124, 42] width 24 height 9
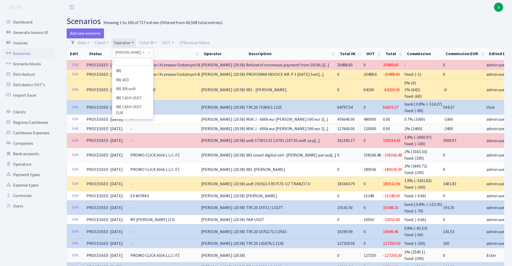
scroll to position [2664, 0]
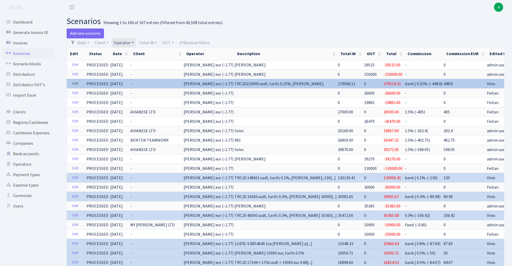
click at [76, 84] on link "Edit" at bounding box center [75, 84] width 11 height 8
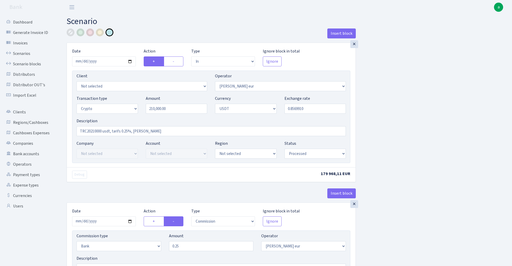
select select "in"
select select "403"
select select "3"
select select "6"
select select "processed"
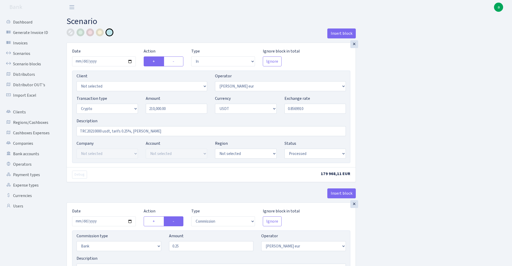
select select "commission"
select select "bank"
select select "403"
select select "processed"
select select "in"
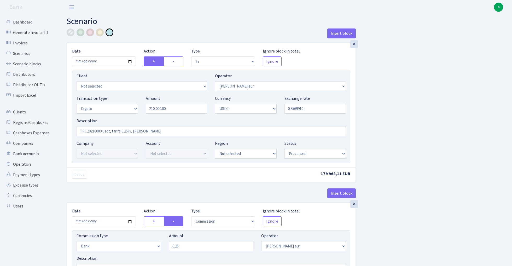
select select "253"
select select "2"
select select "6"
select select "20"
select select "61"
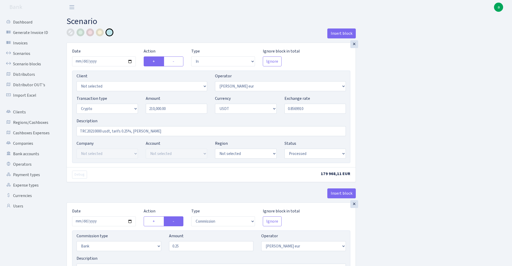
select select "processed"
select select "out"
select select "253"
select select "15"
select select "6"
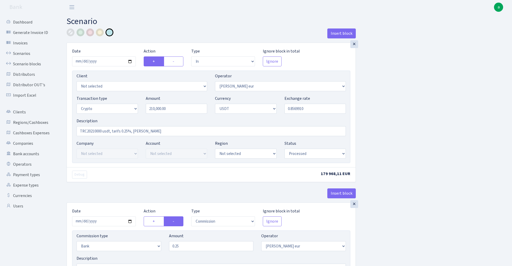
select select "processed"
click at [23, 54] on link "Scenarios" at bounding box center [29, 53] width 52 height 10
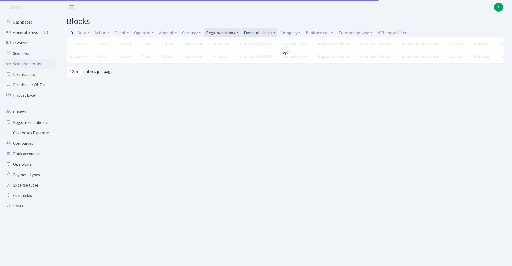
select select "100"
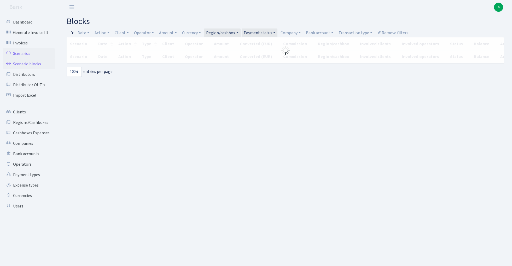
click at [17, 53] on link "Scenarios" at bounding box center [29, 53] width 52 height 10
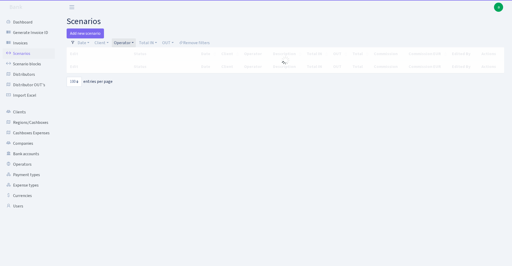
select select "100"
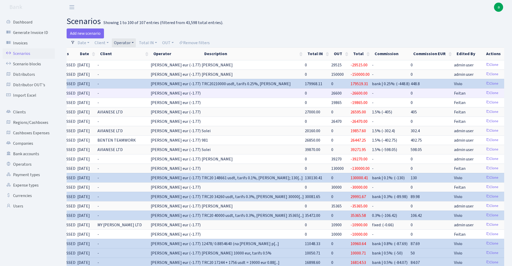
scroll to position [0, 33]
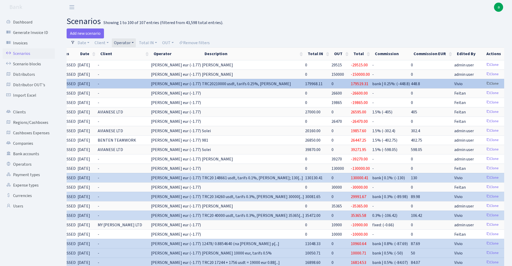
click at [484, 83] on link "Clone" at bounding box center [492, 84] width 17 height 8
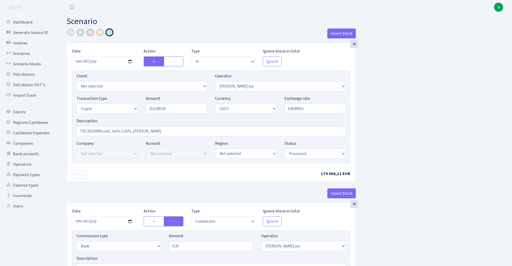
select select "in"
select select "403"
select select "3"
select select "6"
select select "processed"
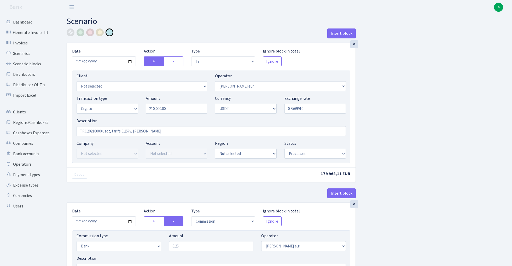
select select "commission"
select select "bank"
select select "403"
select select "processed"
select select "in"
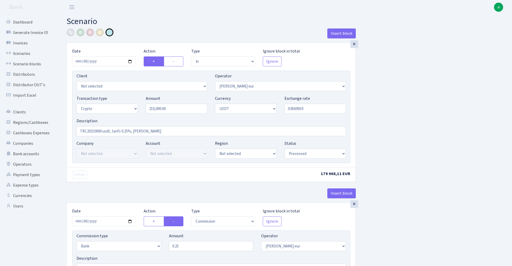
select select "253"
select select "2"
select select "6"
select select "20"
select select "61"
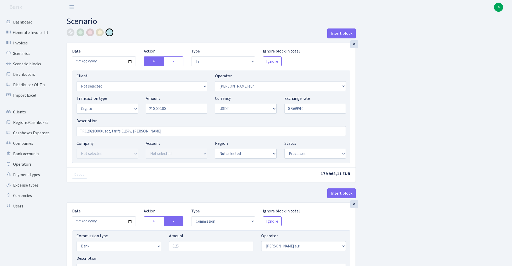
select select "processed"
select select "out"
select select "253"
select select "15"
select select "6"
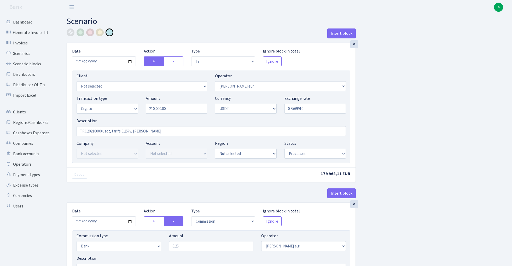
select select "processed"
click at [106, 60] on input "2025-08-28" at bounding box center [104, 61] width 64 height 10
type input "[DATE]"
click at [136, 36] on div "Insert block" at bounding box center [211, 35] width 289 height 14
click at [179, 109] on input "210000.00" at bounding box center [176, 109] width 61 height 10
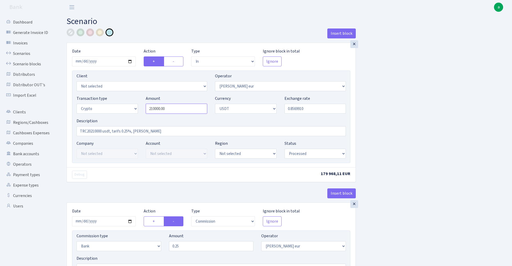
click at [179, 109] on input "210000.00" at bounding box center [176, 109] width 61 height 10
type input "184,000.00"
click at [97, 132] on input "TRC20210000 usdt, tarifs 0.25%, [PERSON_NAME]" at bounding box center [211, 131] width 269 height 10
type input "TRC20 184000 usdt, tarifs 0.25%, [PERSON_NAME]"
click at [317, 113] on input "0.8569910" at bounding box center [314, 109] width 61 height 10
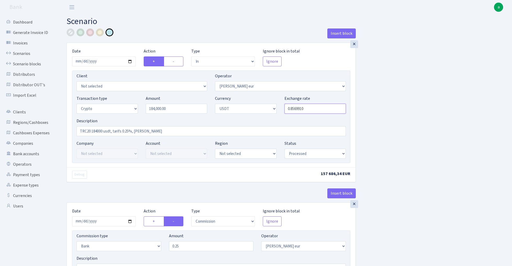
click at [317, 113] on input "0.8569910" at bounding box center [314, 109] width 61 height 10
paste input "457691"
type input "0.8564577"
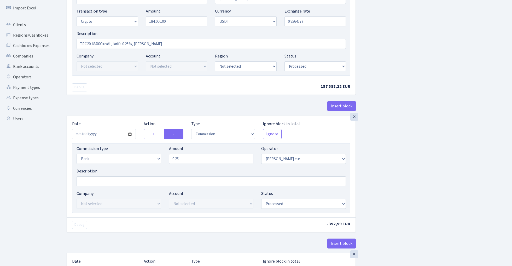
scroll to position [91, 0]
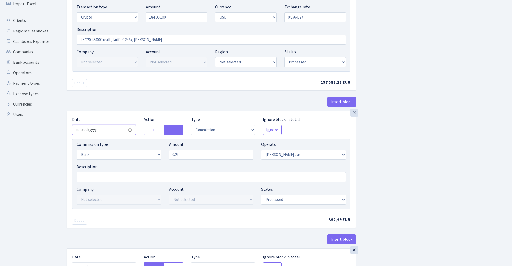
click at [104, 130] on input "2025-08-28" at bounding box center [104, 130] width 64 height 10
type input "2025-08-29"
click at [126, 88] on div "Debug 157 588,22 EUR" at bounding box center [211, 83] width 289 height 15
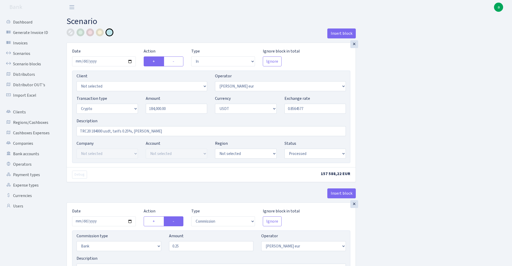
scroll to position [0, 0]
click at [177, 108] on input "184000.00" at bounding box center [176, 109] width 61 height 10
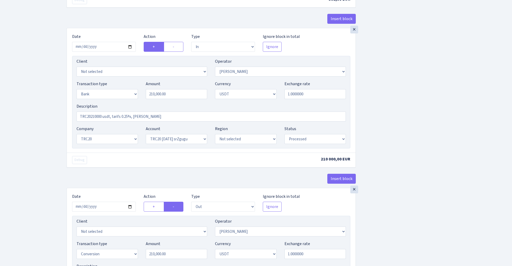
scroll to position [303, 0]
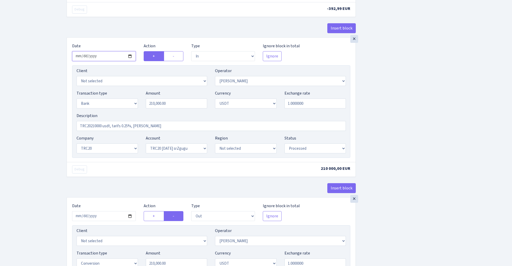
type input "184,000.00"
click at [110, 57] on input "2025-08-28" at bounding box center [104, 56] width 64 height 10
type input "2025-08-29"
click at [130, 35] on div "Insert block" at bounding box center [211, 30] width 289 height 14
click at [184, 106] on input "210000.00" at bounding box center [176, 103] width 61 height 10
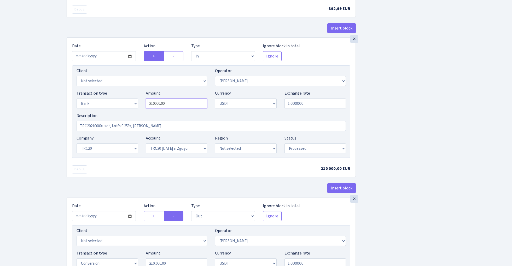
click at [184, 106] on input "210000.00" at bounding box center [176, 103] width 61 height 10
paste input "184"
type input "184,000.00"
click at [391, 128] on div "Insert block × Date 2025-08-29 Action + - Type --- In Out Commission Field requ…" at bounding box center [285, 52] width 445 height 653
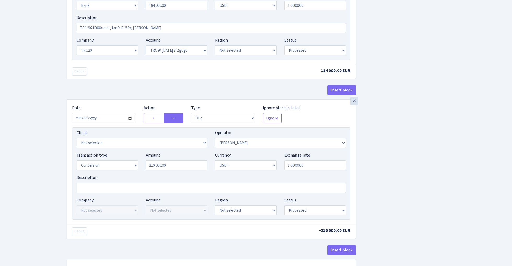
scroll to position [406, 0]
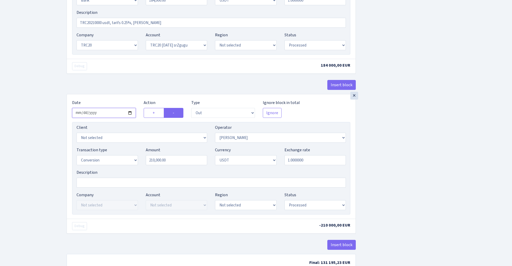
click at [105, 114] on input "2025-08-28" at bounding box center [104, 113] width 64 height 10
type input "2025-08-29"
click at [147, 54] on div "Company Not selected ALFASTAR ATARA COMMERCE LTD CONTROL BASE CRYPTO TOMASS CRY…" at bounding box center [211, 43] width 277 height 22
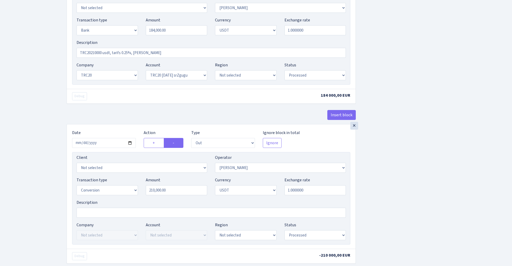
scroll to position [372, 0]
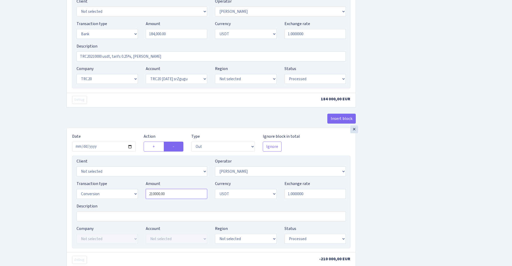
click at [183, 197] on input "210000.00" at bounding box center [176, 194] width 61 height 10
paste input "184"
type input "184,000.00"
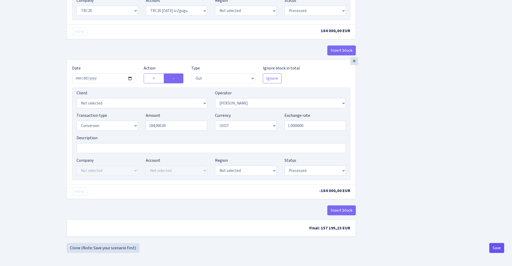
scroll to position [443, 0]
click at [496, 254] on footer at bounding box center [256, 259] width 512 height 13
click at [495, 246] on button "Save" at bounding box center [496, 248] width 15 height 10
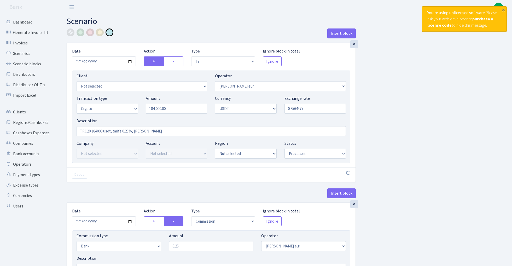
select select "in"
select select "403"
select select "3"
select select "6"
select select "processed"
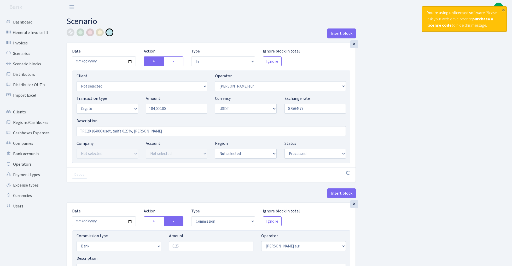
select select "commission"
select select "bank"
select select "403"
select select "processed"
select select "in"
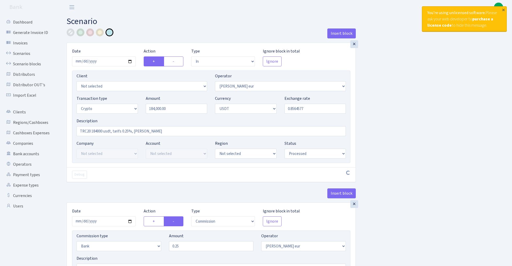
select select "253"
select select "2"
select select "6"
select select "20"
select select "61"
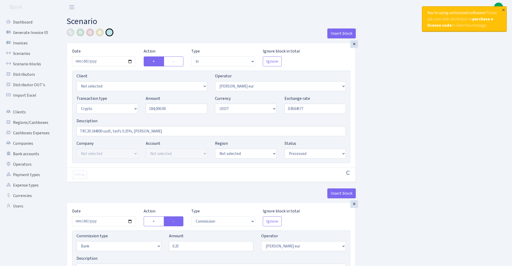
select select "processed"
select select "out"
select select "253"
select select "15"
select select "6"
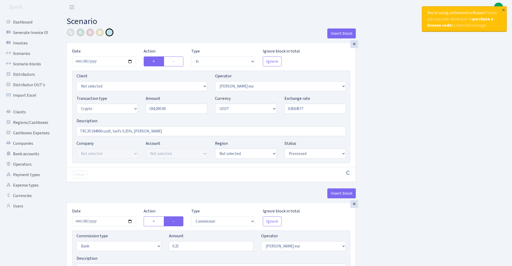
select select "processed"
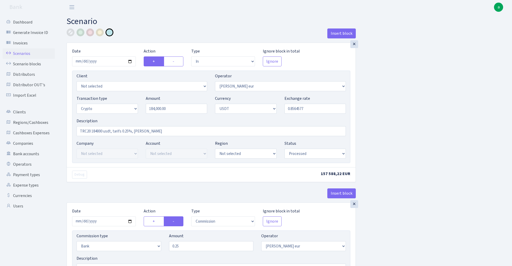
click at [15, 53] on link "Scenarios" at bounding box center [29, 53] width 52 height 10
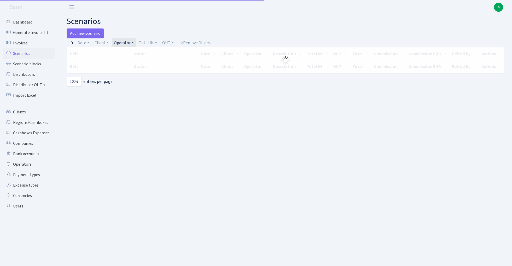
select select "100"
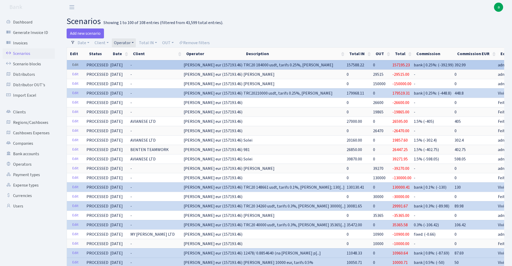
click at [73, 66] on link "Edit" at bounding box center [75, 65] width 11 height 8
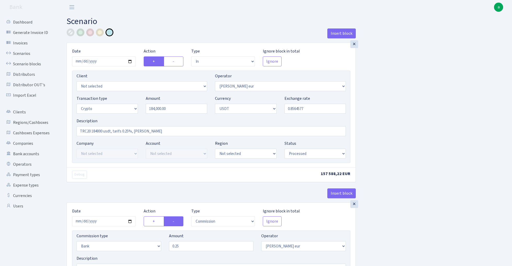
select select "in"
select select "403"
select select "3"
select select "6"
select select "processed"
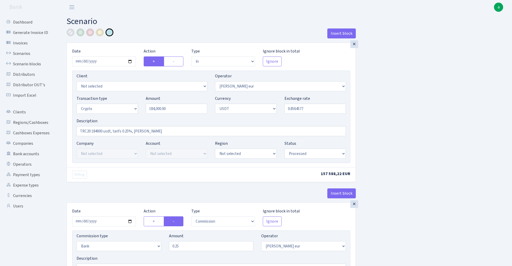
select select "commission"
select select "bank"
select select "403"
select select "processed"
select select "in"
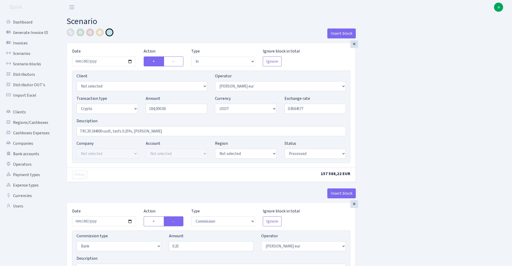
select select "253"
select select "2"
select select "6"
select select "20"
select select "61"
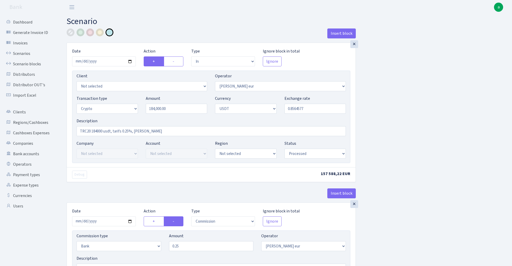
select select "processed"
select select "out"
select select "253"
select select "15"
select select "6"
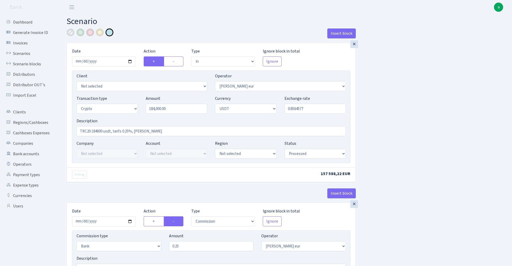
select select "processed"
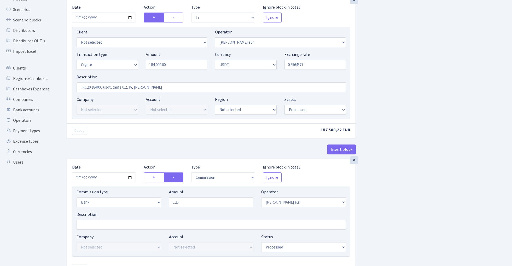
scroll to position [62, 0]
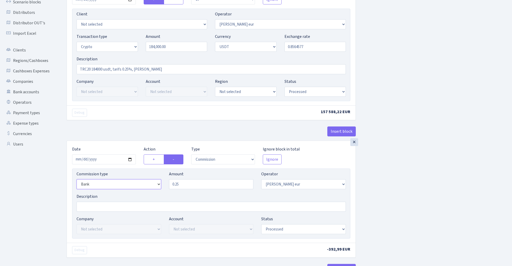
select select "percentage"
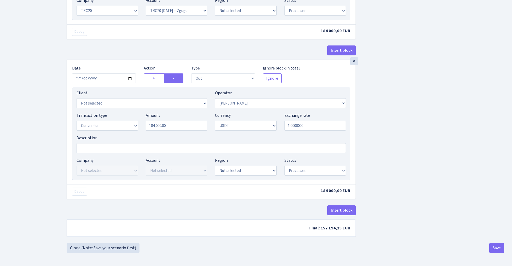
scroll to position [443, 0]
click at [493, 250] on button "Save" at bounding box center [496, 248] width 15 height 10
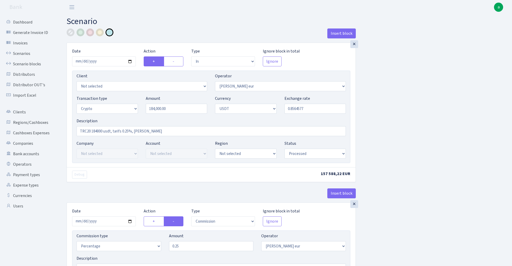
select select "in"
select select "403"
select select "3"
select select "6"
select select "processed"
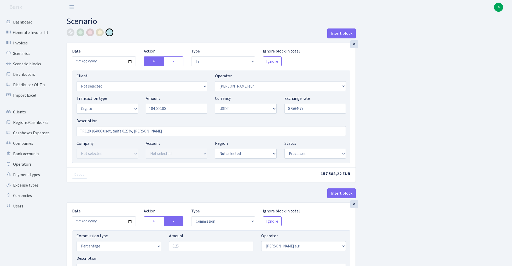
select select "commission"
select select "403"
select select "processed"
select select "in"
select select "253"
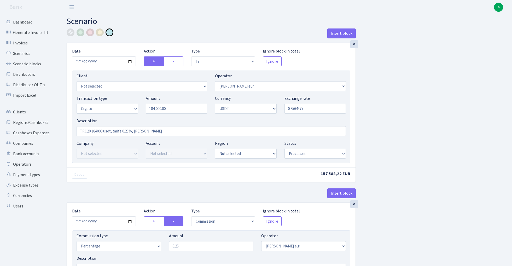
select select "2"
select select "6"
select select "20"
select select "61"
select select "processed"
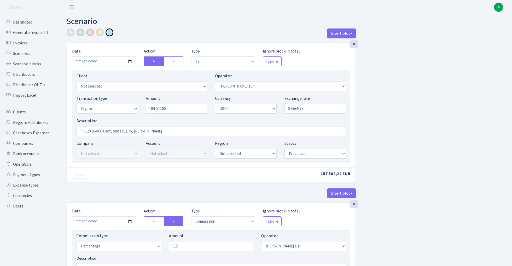
select select "out"
select select "253"
select select "15"
select select "6"
select select "processed"
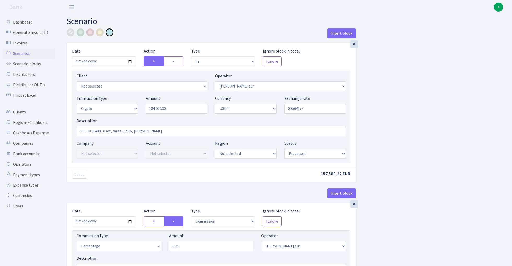
click at [13, 54] on link "Scenarios" at bounding box center [29, 53] width 52 height 10
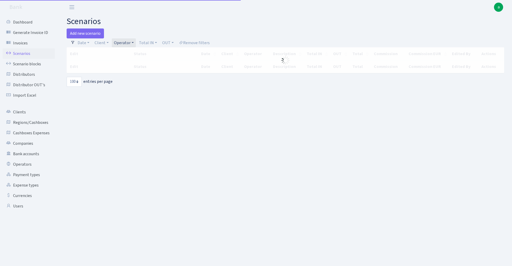
select select "100"
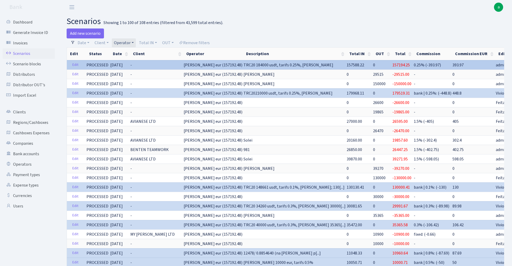
click at [392, 64] on span "157194.25" at bounding box center [401, 65] width 18 height 6
copy span "157194.25"
click at [184, 66] on span "[PERSON_NAME] eur (157192.48)" at bounding box center [213, 65] width 59 height 6
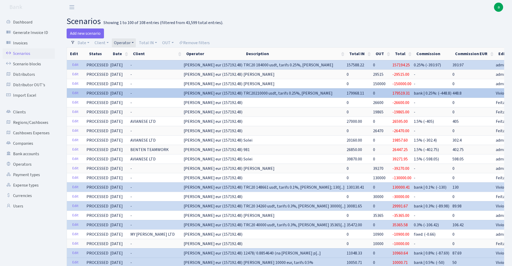
copy span "[PERSON_NAME]"
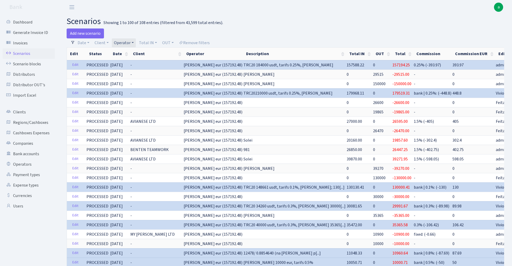
click at [300, 20] on h2 "scenarios Showing 1 to 100 of 108 entries (filtered from 43,599 total entries)." at bounding box center [286, 21] width 438 height 10
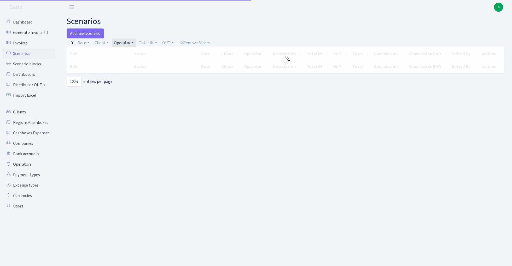
select select "100"
click at [129, 42] on link "Operator" at bounding box center [124, 42] width 24 height 9
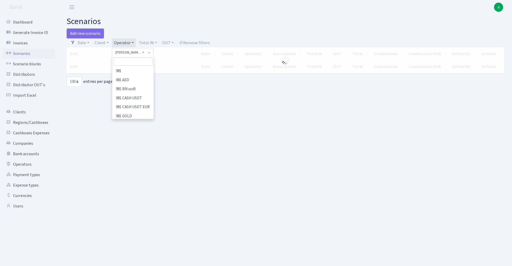
scroll to position [2644, 0]
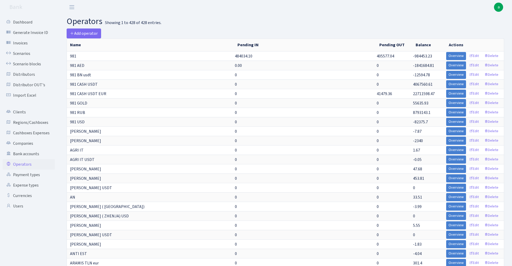
select select "-1"
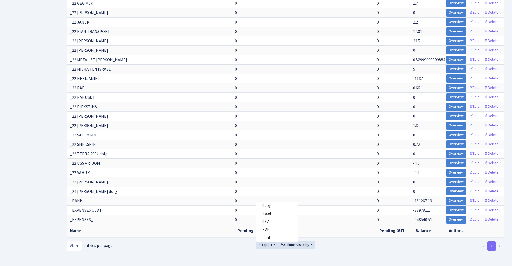
scroll to position [3852, 0]
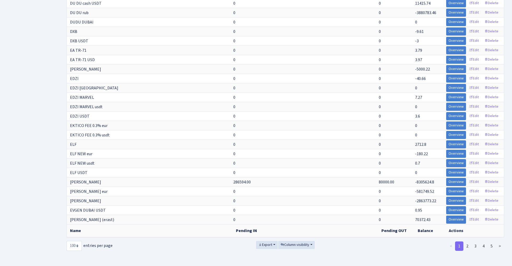
scroll to position [768, 0]
select select "-1"
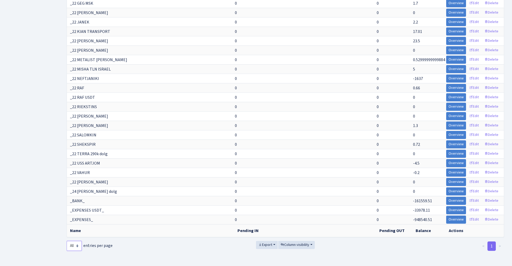
scroll to position [3852, 0]
click at [273, 244] on button "Export" at bounding box center [267, 245] width 22 height 8
click at [269, 213] on span "Excel" at bounding box center [266, 213] width 9 height 5
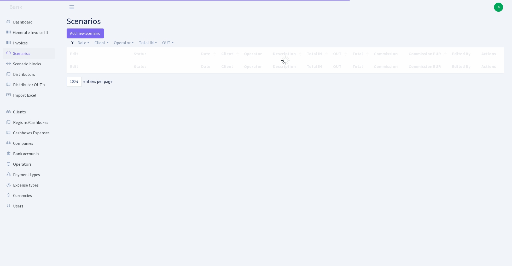
select select "100"
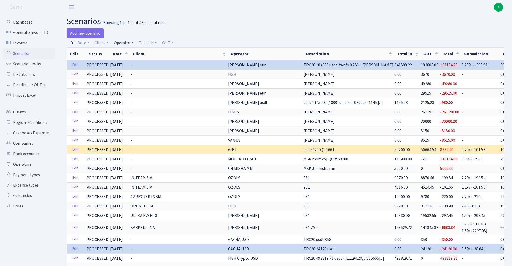
click at [127, 41] on link "Operator" at bounding box center [124, 42] width 24 height 9
click at [139, 61] on input "search" at bounding box center [132, 61] width 38 height 8
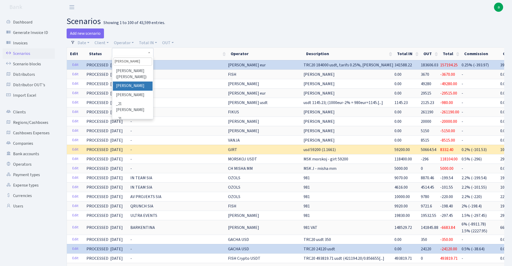
type input "[PERSON_NAME]"
click at [143, 84] on li "[PERSON_NAME]" at bounding box center [132, 86] width 39 height 9
